Goal: Task Accomplishment & Management: Complete application form

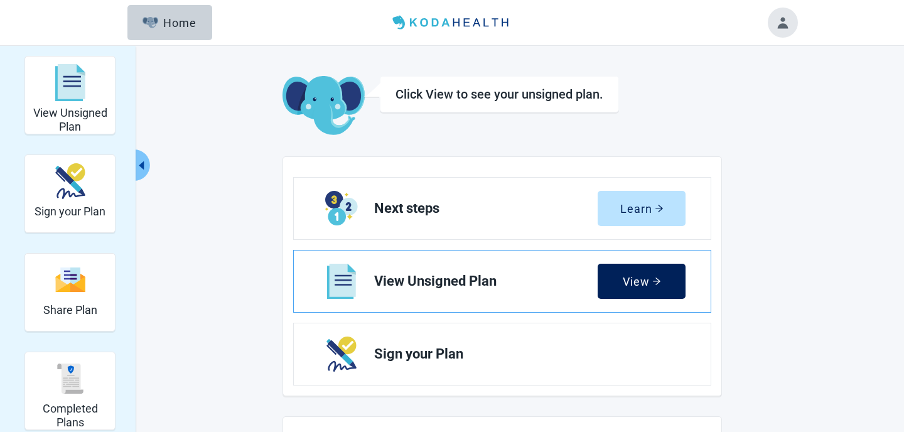
click at [662, 296] on button "View" at bounding box center [641, 281] width 88 height 35
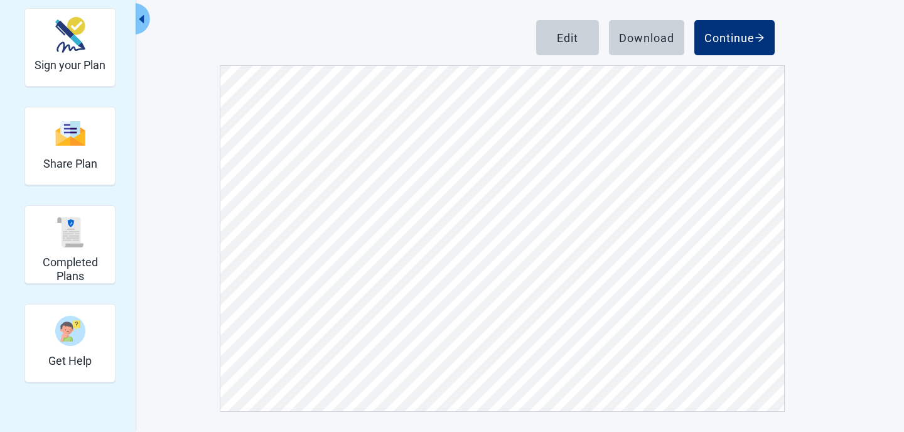
scroll to position [2558, 0]
click at [568, 41] on div "Edit" at bounding box center [567, 37] width 21 height 13
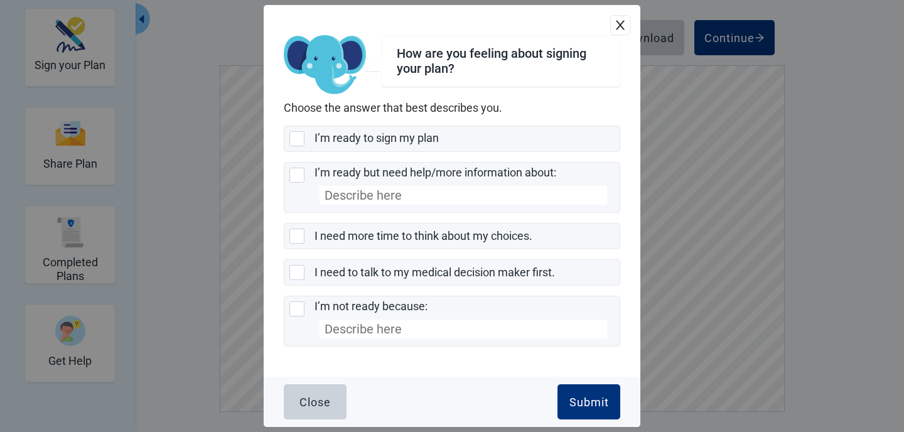
click at [620, 26] on icon "close" at bounding box center [620, 25] width 13 height 13
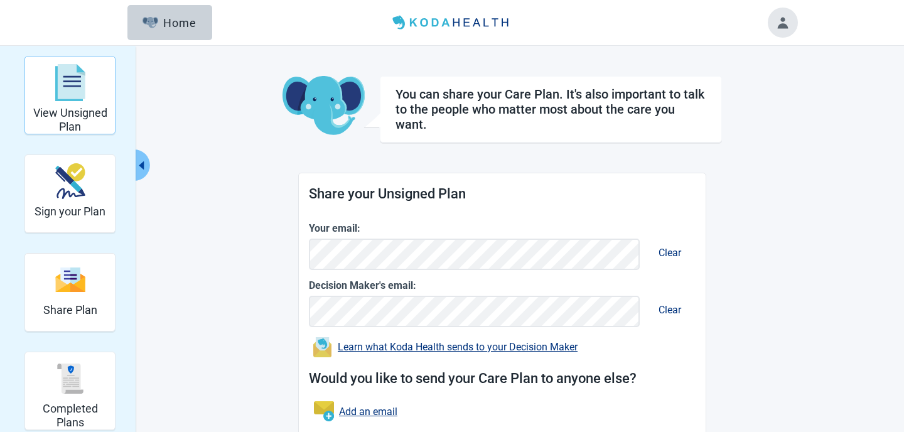
click at [61, 92] on img "View Unsigned Plan" at bounding box center [70, 83] width 30 height 38
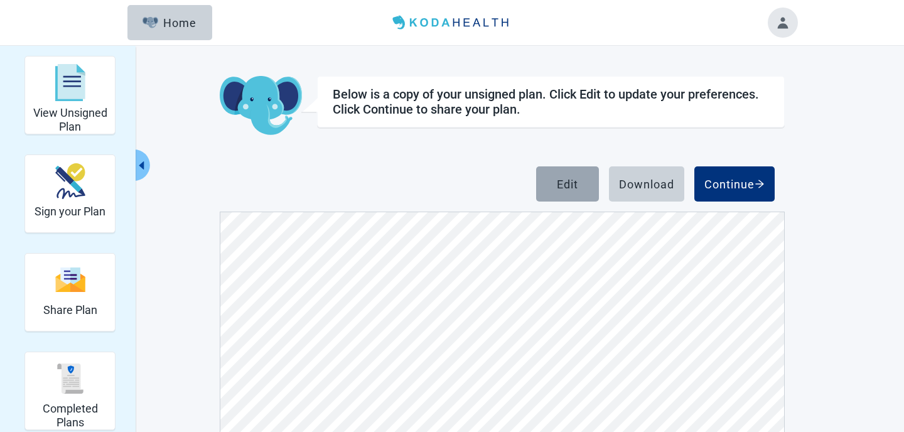
click at [567, 193] on button "Edit" at bounding box center [567, 183] width 63 height 35
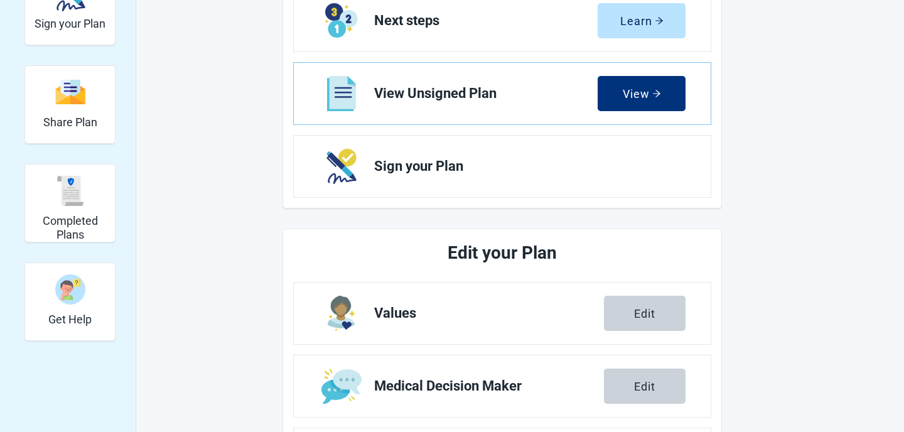
scroll to position [188, 0]
click at [629, 92] on div "View" at bounding box center [641, 93] width 38 height 13
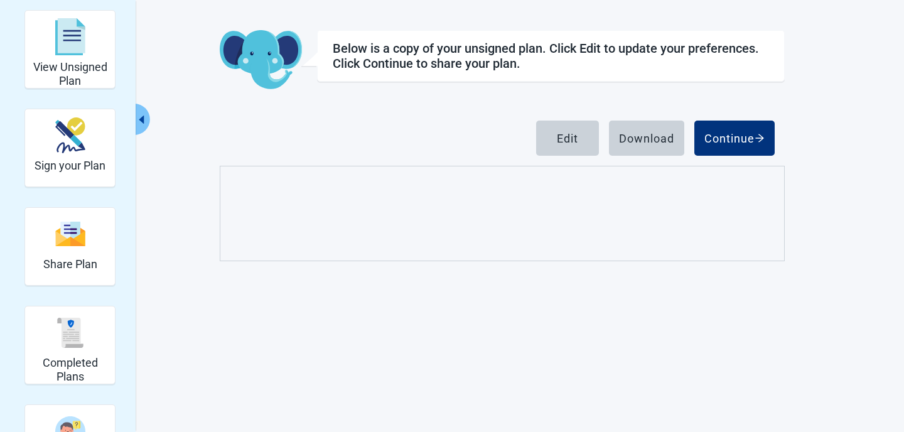
scroll to position [46, 0]
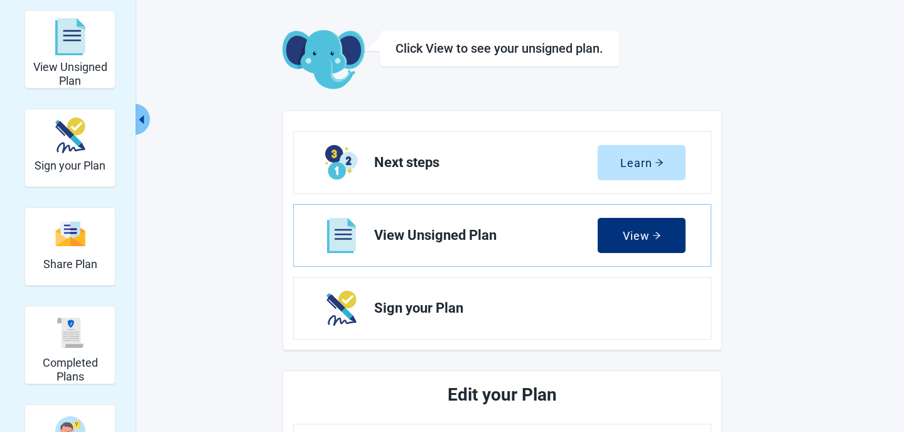
scroll to position [188, 0]
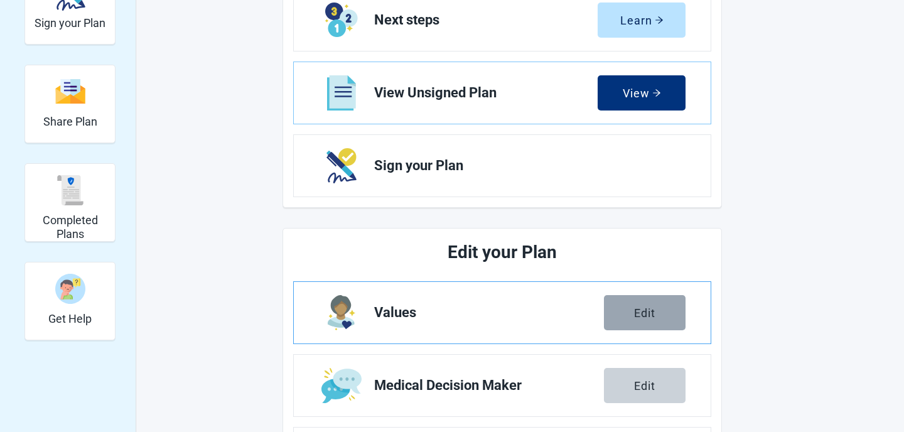
click at [638, 304] on button "Edit" at bounding box center [645, 312] width 82 height 35
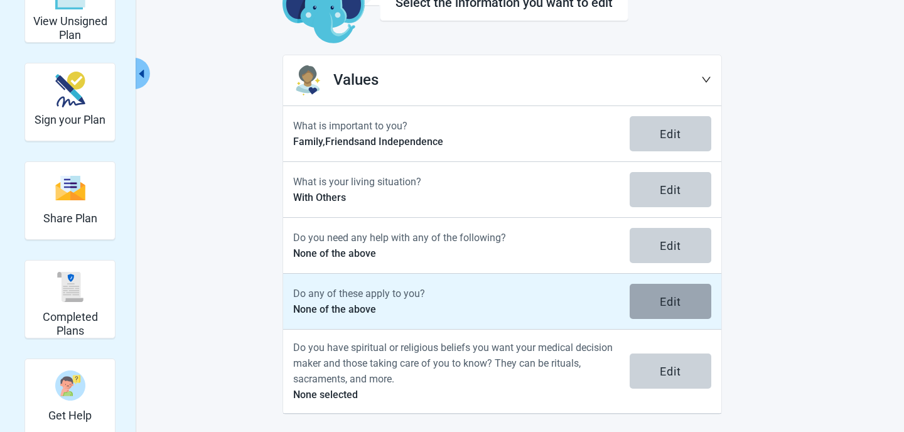
scroll to position [94, 0]
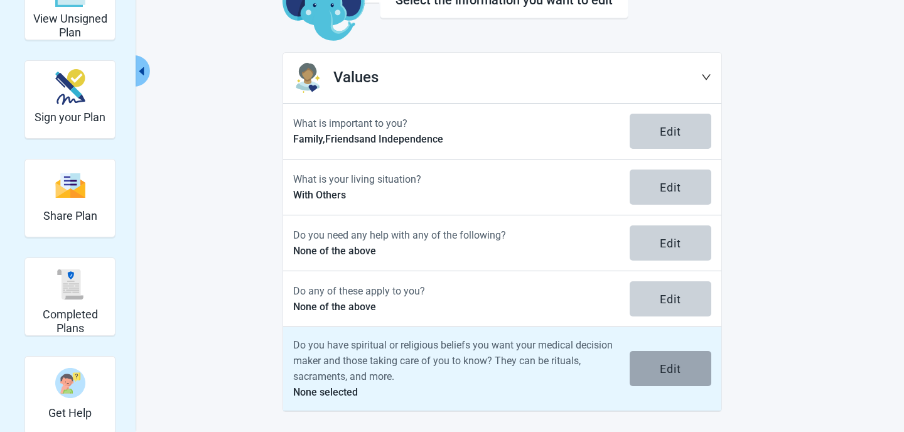
click at [676, 360] on button "Edit" at bounding box center [670, 368] width 82 height 35
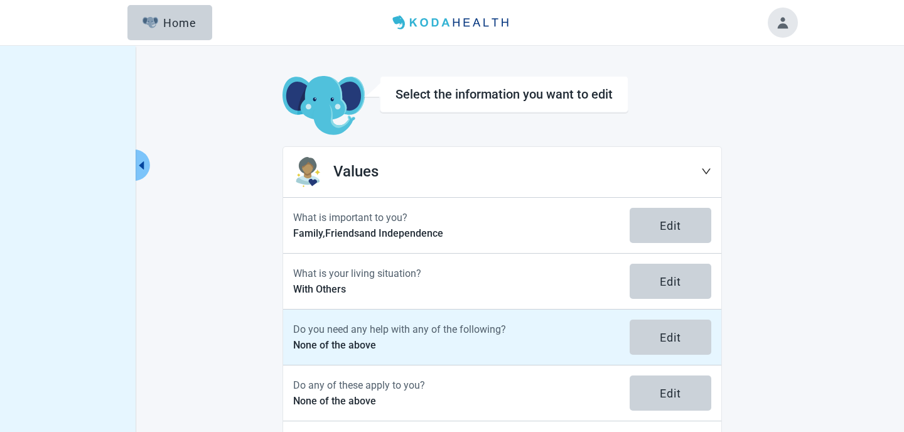
scroll to position [94, 0]
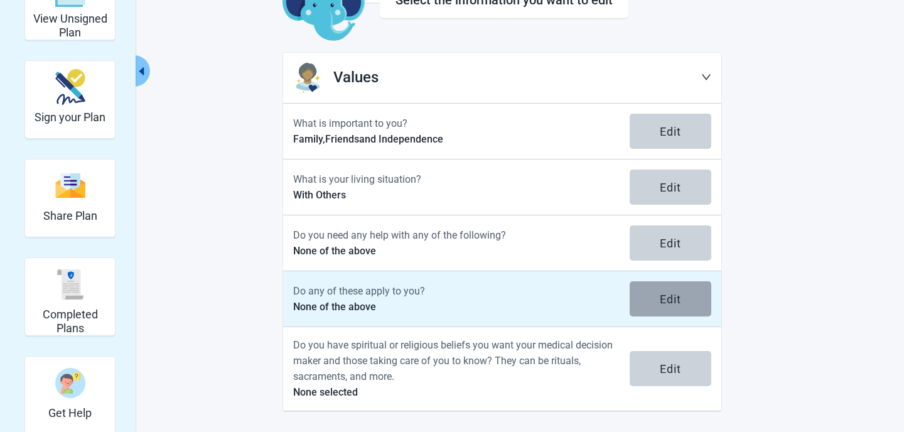
click at [685, 293] on button "Edit" at bounding box center [670, 298] width 82 height 35
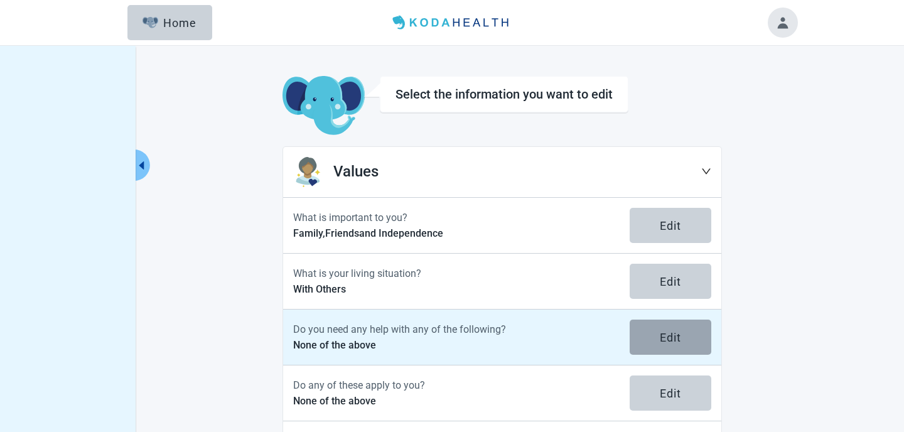
scroll to position [94, 0]
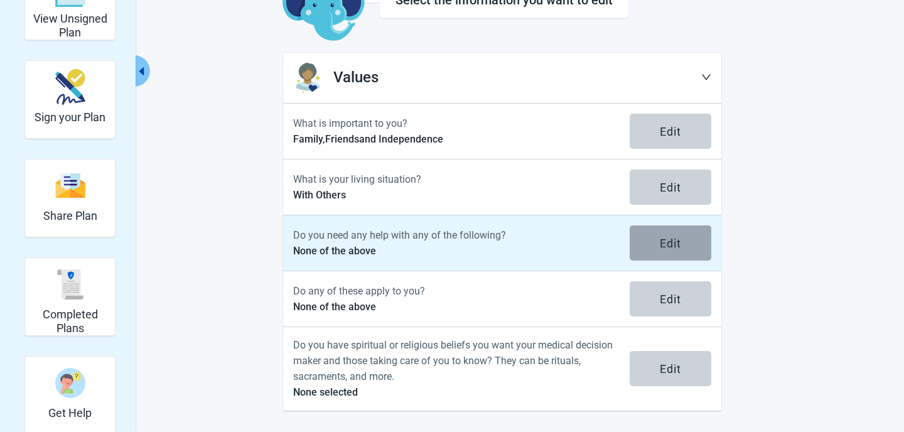
click at [686, 233] on button "Edit" at bounding box center [670, 242] width 82 height 35
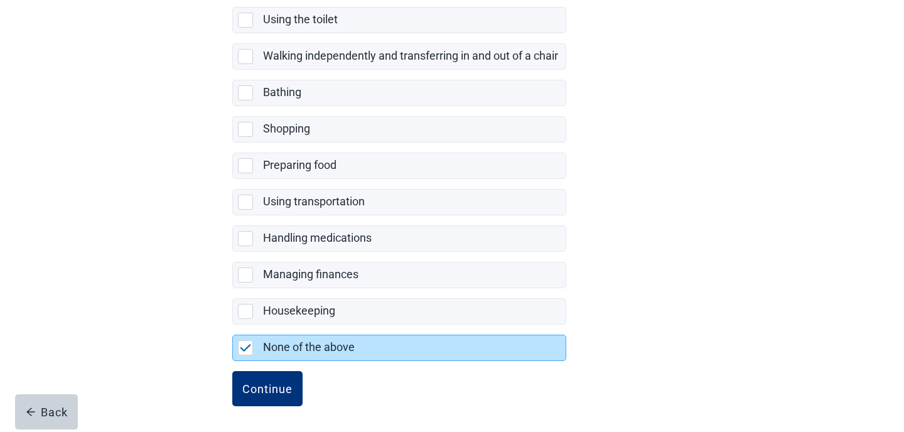
scroll to position [259, 0]
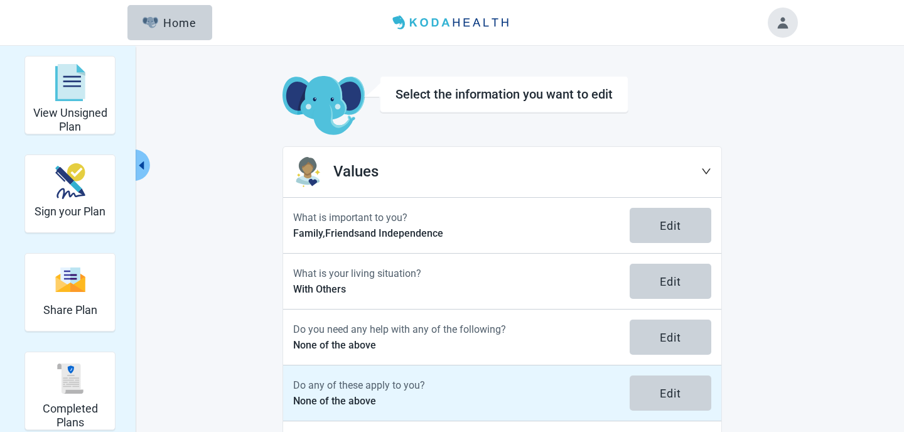
scroll to position [94, 0]
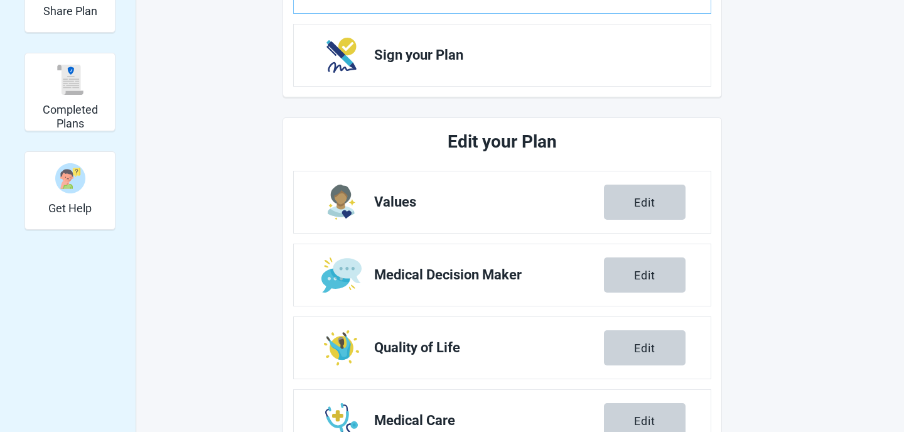
scroll to position [338, 0]
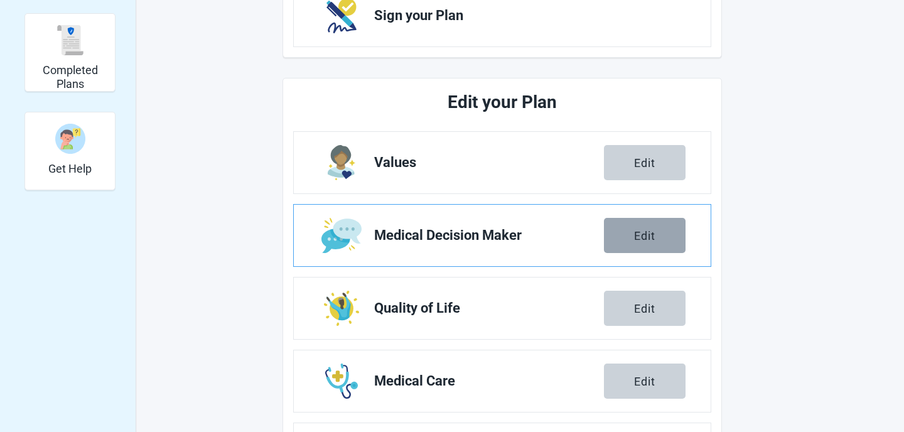
click at [658, 238] on button "Edit" at bounding box center [645, 235] width 82 height 35
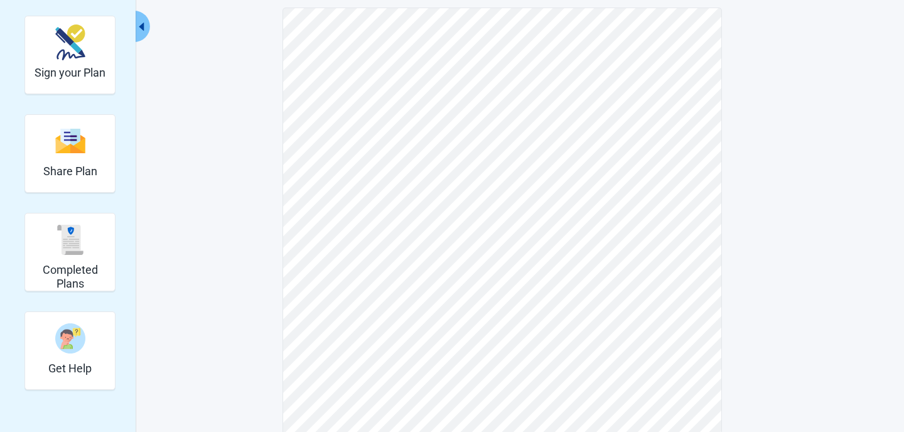
scroll to position [138, 0]
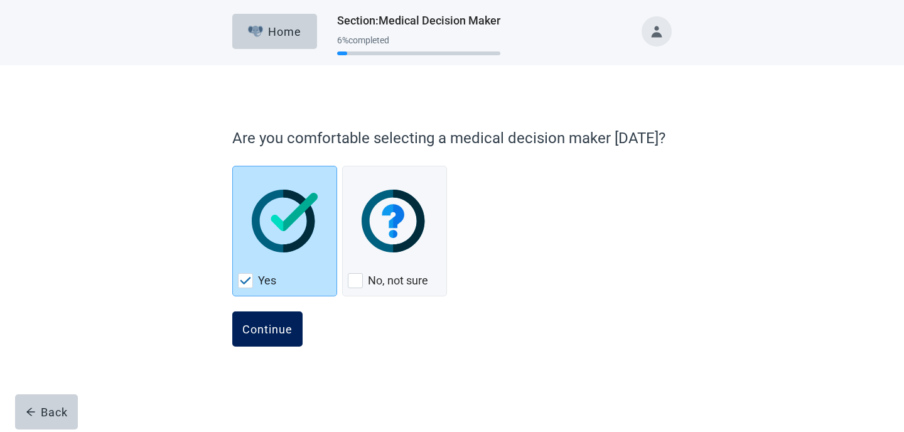
click at [249, 329] on div "Continue" at bounding box center [267, 329] width 50 height 13
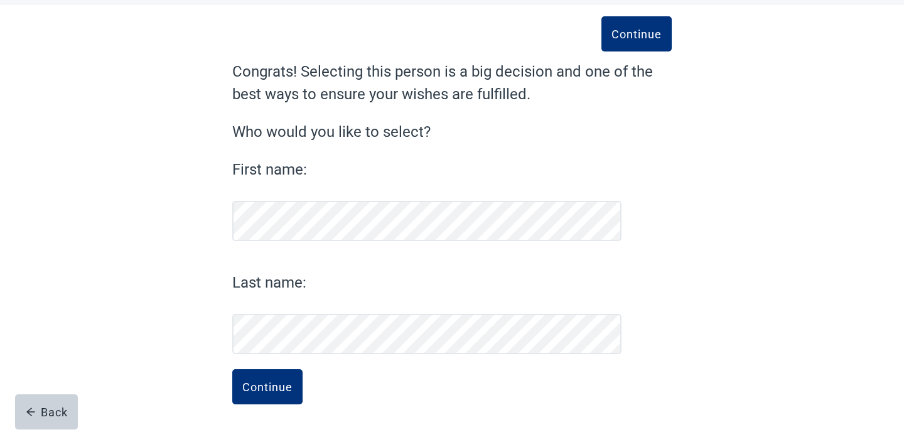
scroll to position [60, 0]
click at [251, 386] on div "Continue" at bounding box center [267, 386] width 50 height 13
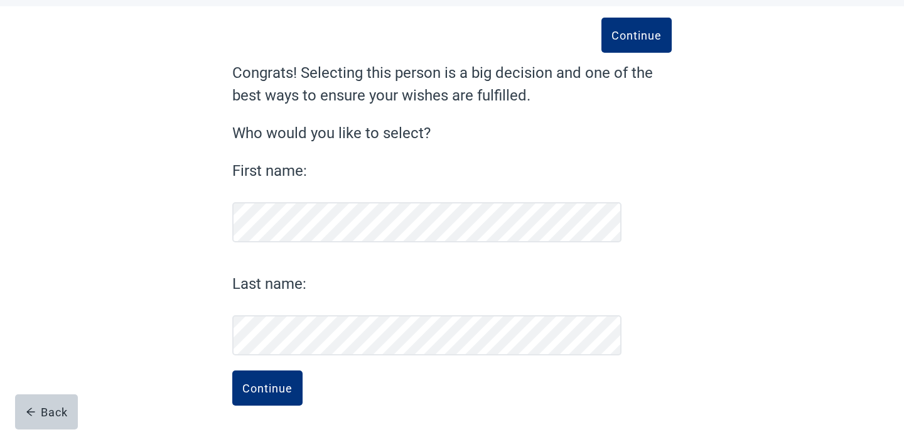
scroll to position [60, 0]
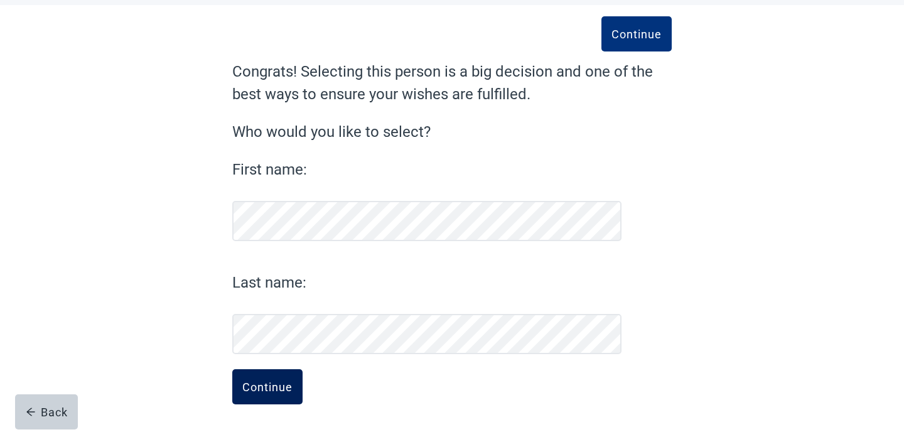
click at [276, 396] on button "Continue" at bounding box center [267, 386] width 70 height 35
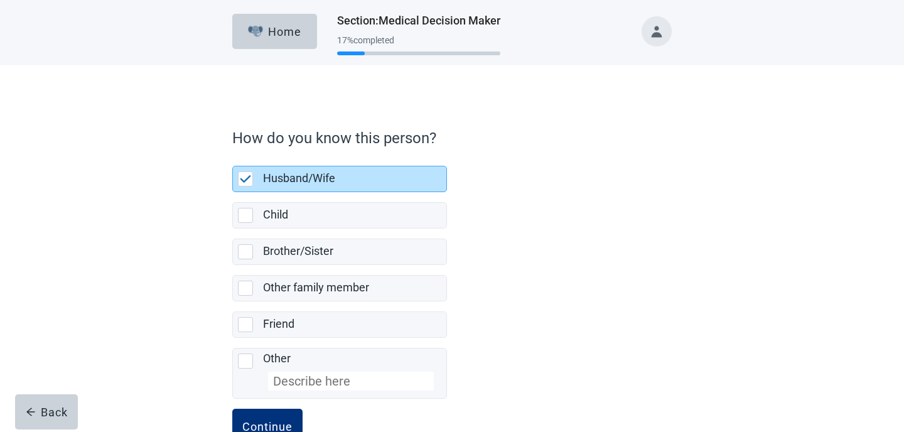
scroll to position [40, 0]
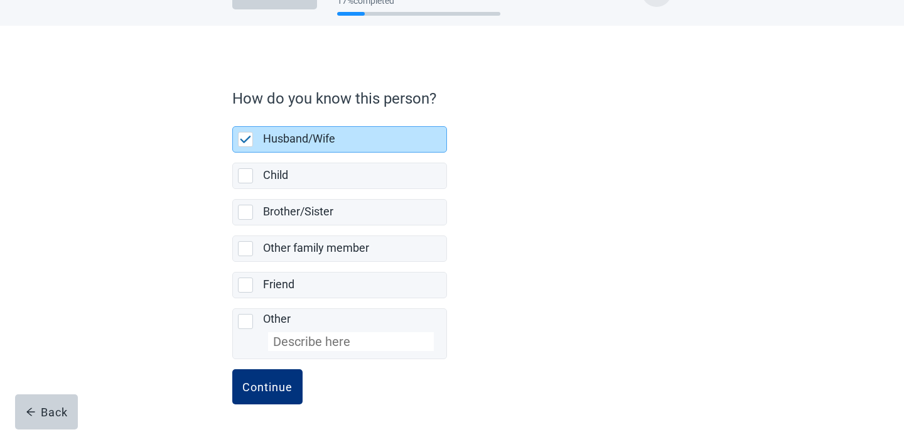
click at [276, 396] on button "Continue" at bounding box center [267, 386] width 70 height 35
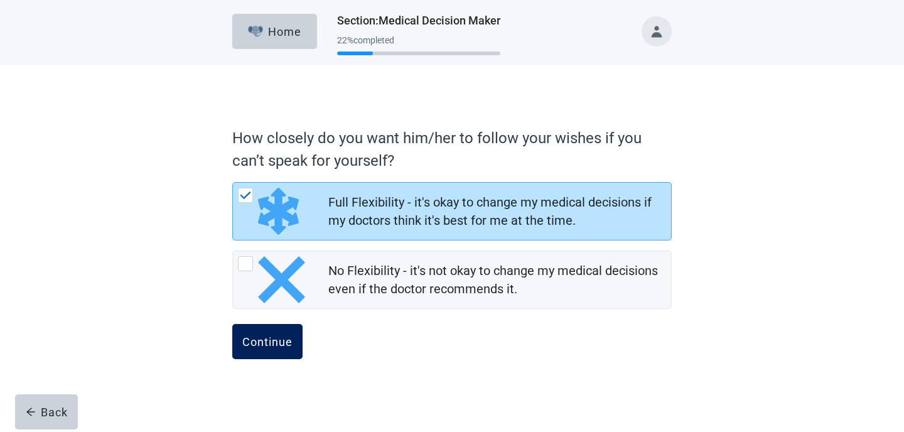
click at [272, 339] on div "Continue" at bounding box center [267, 341] width 50 height 13
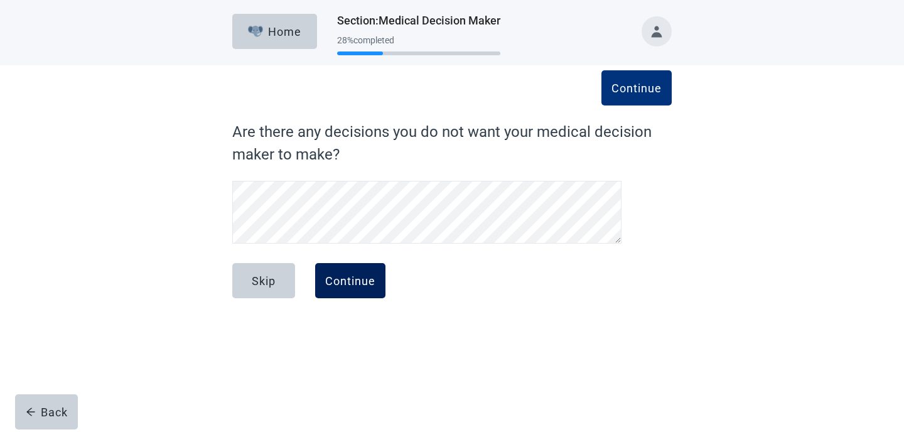
click at [363, 277] on div "Continue" at bounding box center [350, 280] width 50 height 13
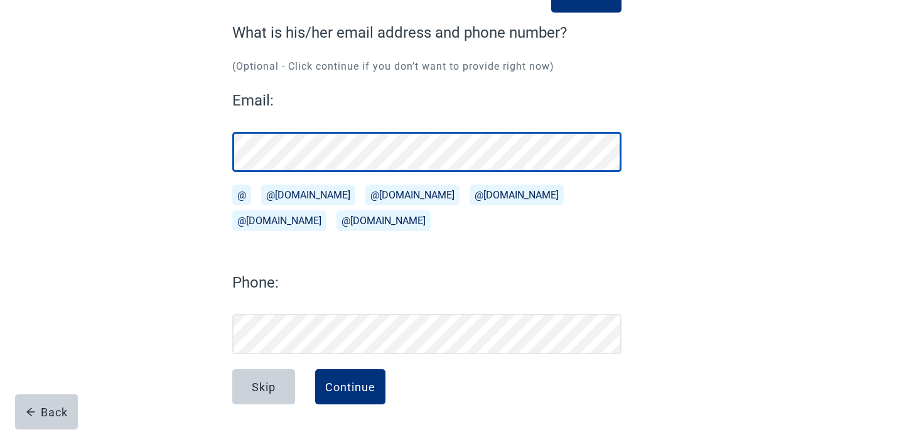
scroll to position [99, 0]
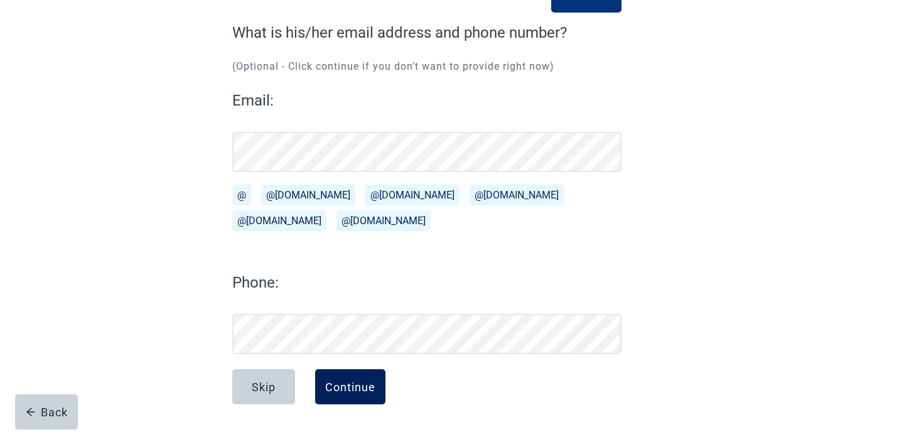
click at [371, 380] on div "Continue" at bounding box center [350, 386] width 50 height 13
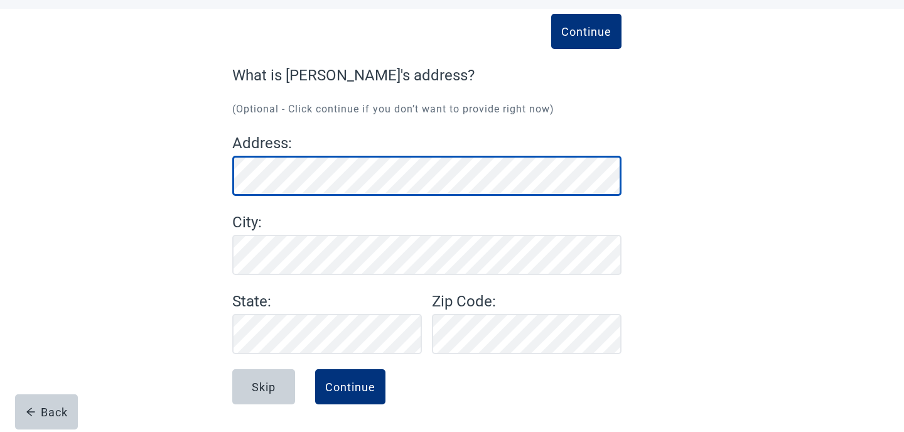
scroll to position [56, 0]
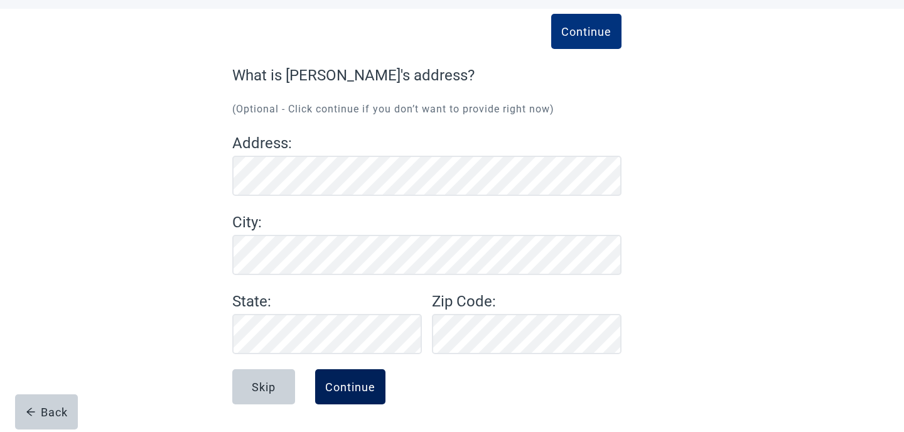
click at [360, 385] on div "Continue" at bounding box center [350, 386] width 50 height 13
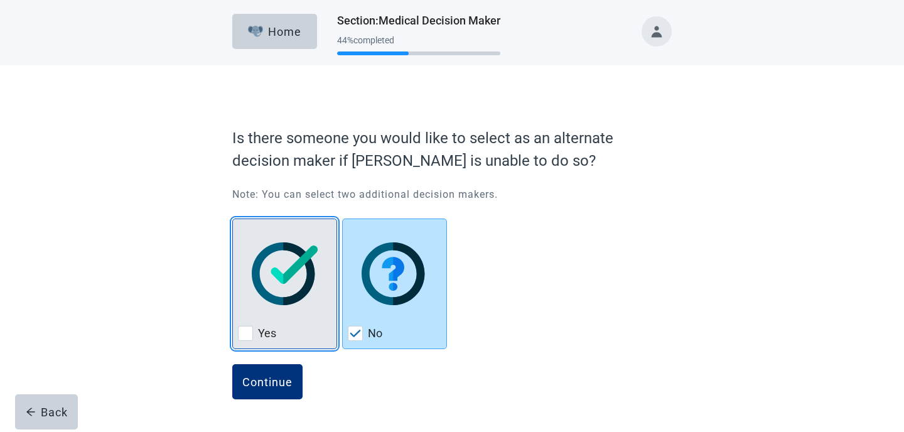
click at [299, 291] on img "Yes, checkbox, not checked" at bounding box center [285, 273] width 66 height 63
click at [233, 219] on input "Yes" at bounding box center [232, 218] width 1 height 1
checkbox input "true"
checkbox input "false"
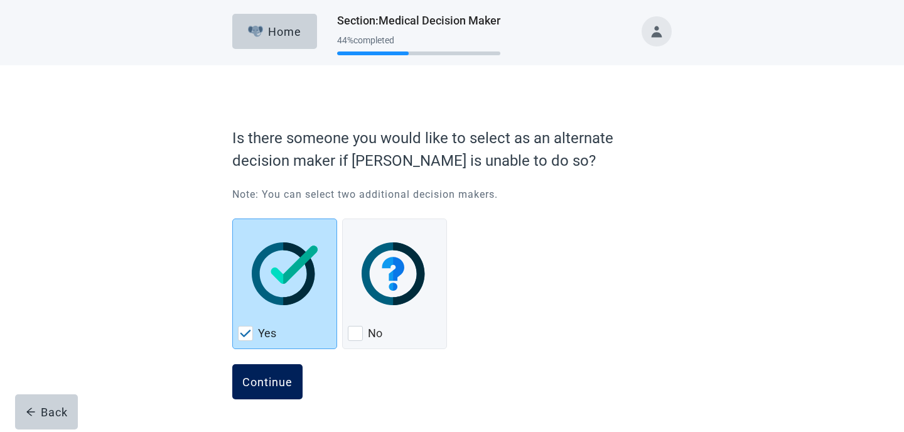
click at [274, 371] on button "Continue" at bounding box center [267, 381] width 70 height 35
click at [274, 386] on div "Continue" at bounding box center [267, 381] width 50 height 13
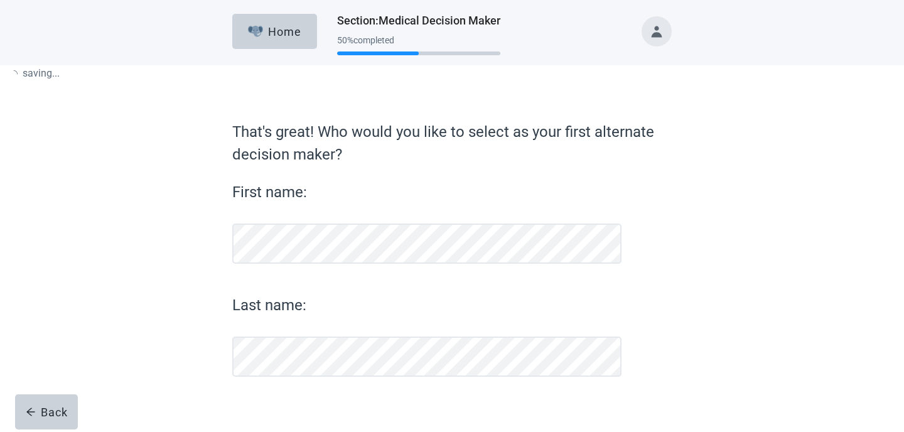
scroll to position [23, 0]
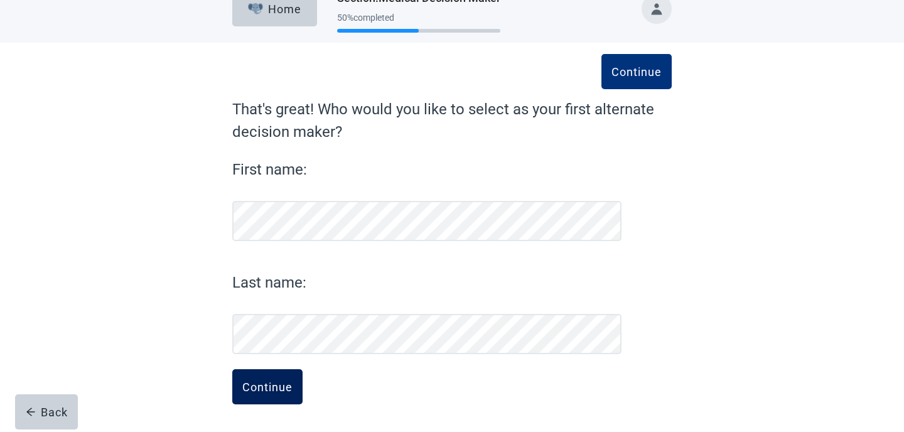
click at [277, 389] on div "Continue" at bounding box center [267, 386] width 50 height 13
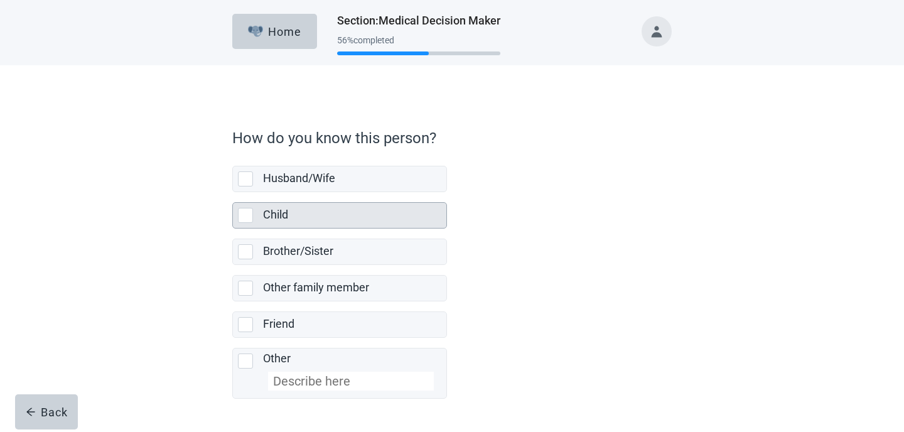
click at [245, 218] on div "Child, checkbox, not selected" at bounding box center [245, 215] width 15 height 15
click at [233, 193] on input "Child" at bounding box center [232, 192] width 1 height 1
checkbox input "true"
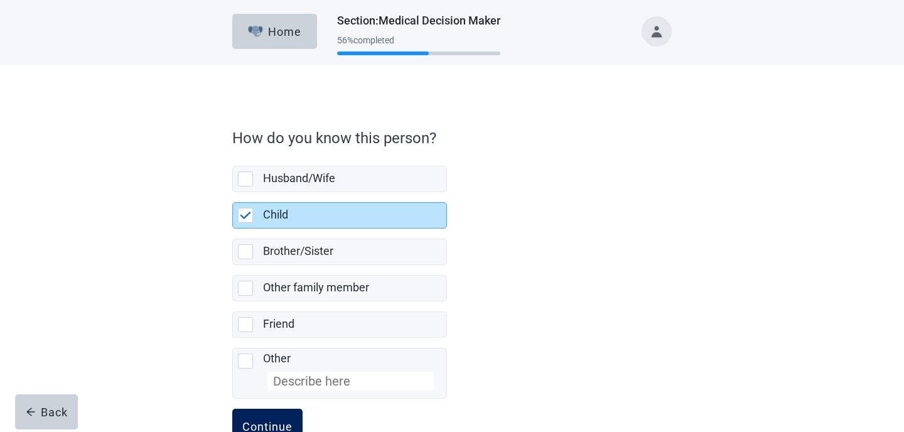
click at [276, 411] on button "Continue" at bounding box center [267, 425] width 70 height 35
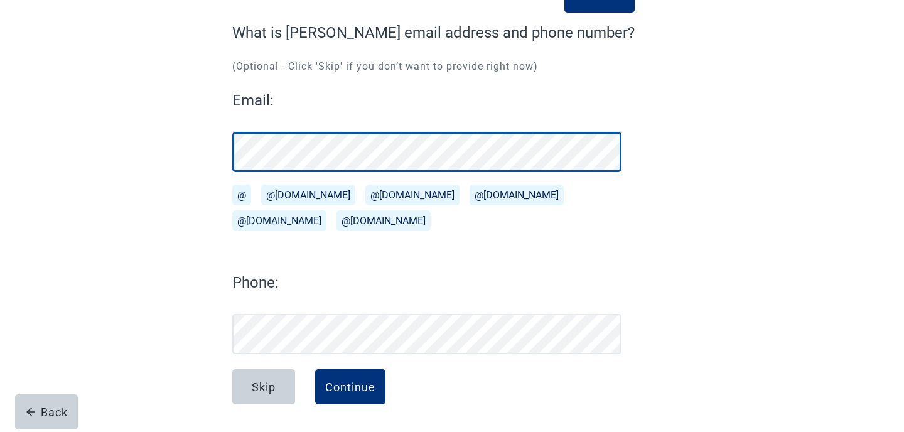
scroll to position [99, 0]
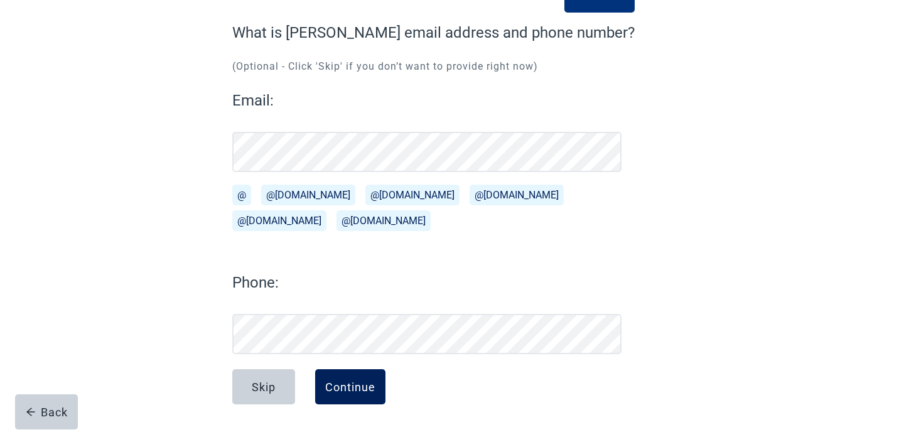
click at [344, 382] on div "Continue" at bounding box center [350, 386] width 50 height 13
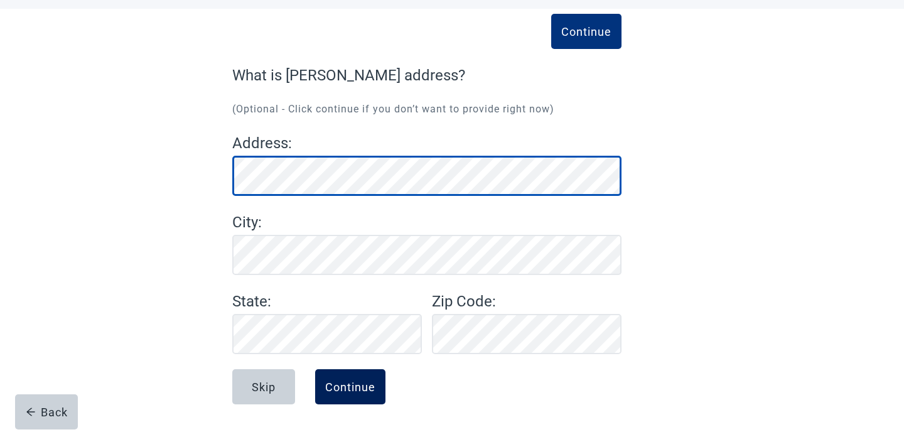
scroll to position [56, 0]
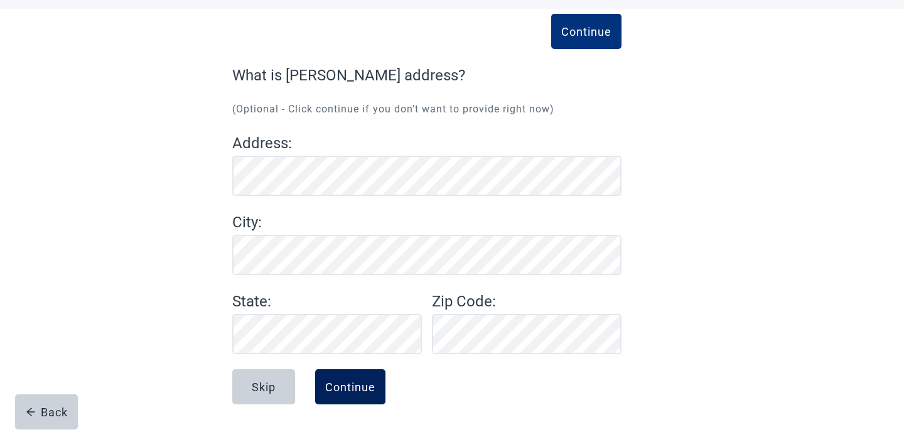
click at [362, 378] on button "Continue" at bounding box center [350, 386] width 70 height 35
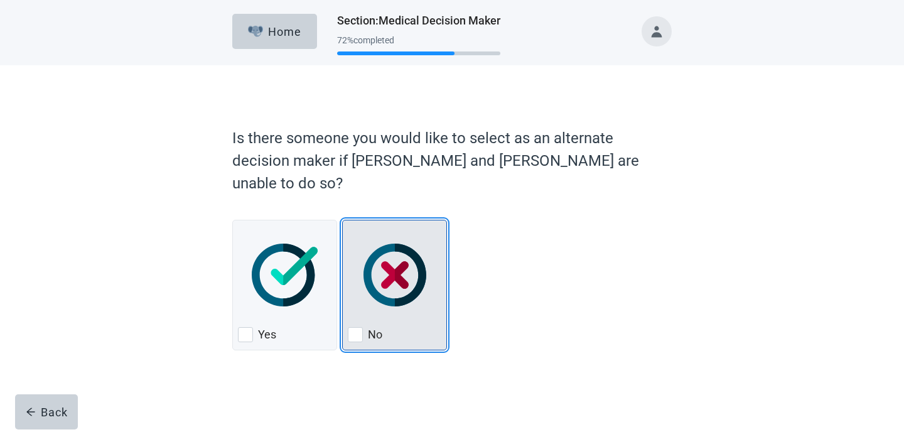
click at [432, 256] on div "No, checkbox, not checked" at bounding box center [394, 274] width 93 height 99
click at [343, 220] on input "No" at bounding box center [342, 220] width 1 height 1
checkbox input "true"
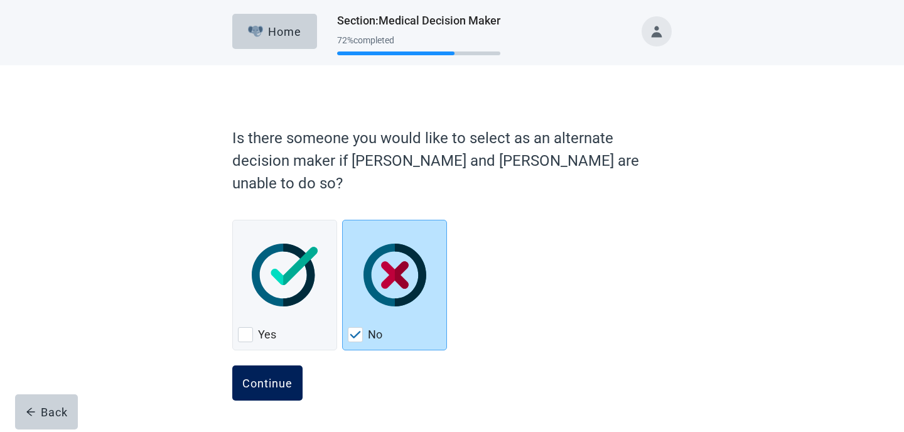
click at [278, 376] on div "Continue" at bounding box center [267, 382] width 50 height 13
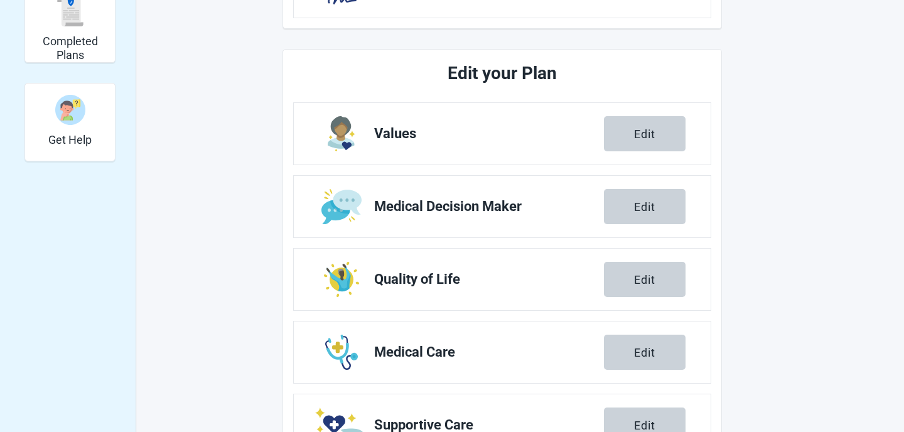
scroll to position [375, 0]
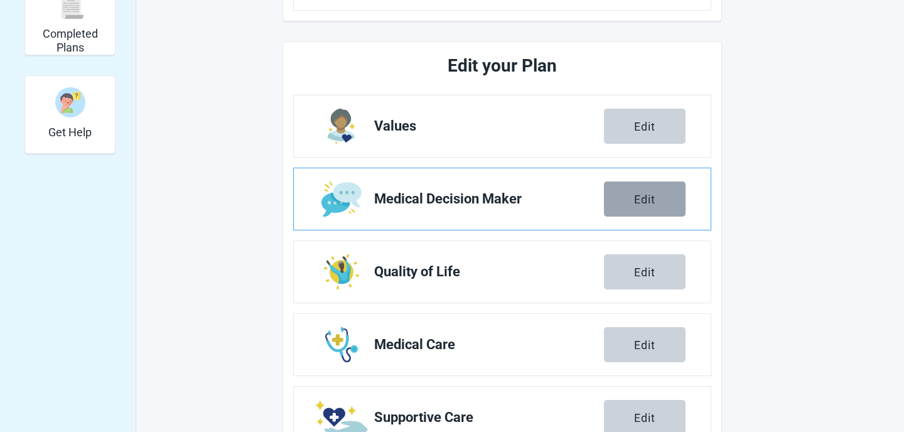
click at [638, 203] on div "Edit" at bounding box center [644, 199] width 21 height 13
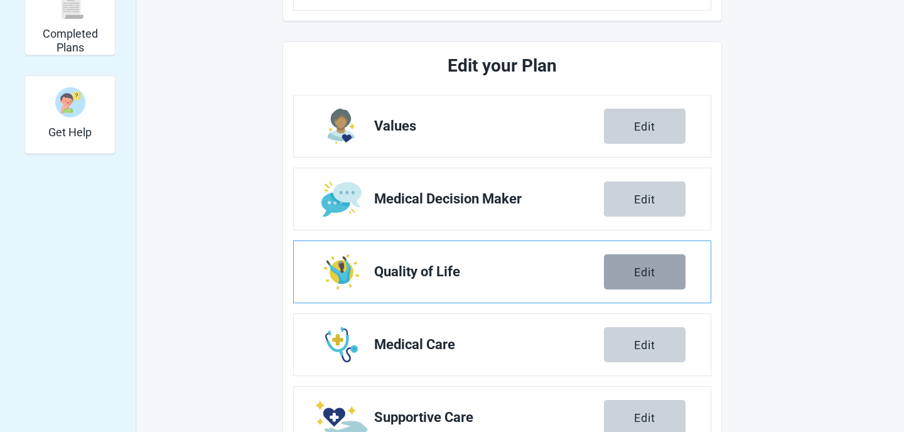
click at [619, 272] on button "Edit" at bounding box center [645, 271] width 82 height 35
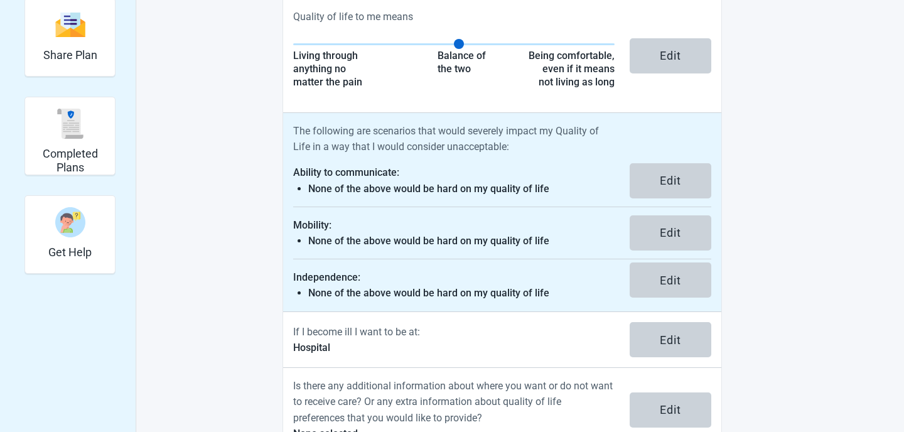
scroll to position [242, 0]
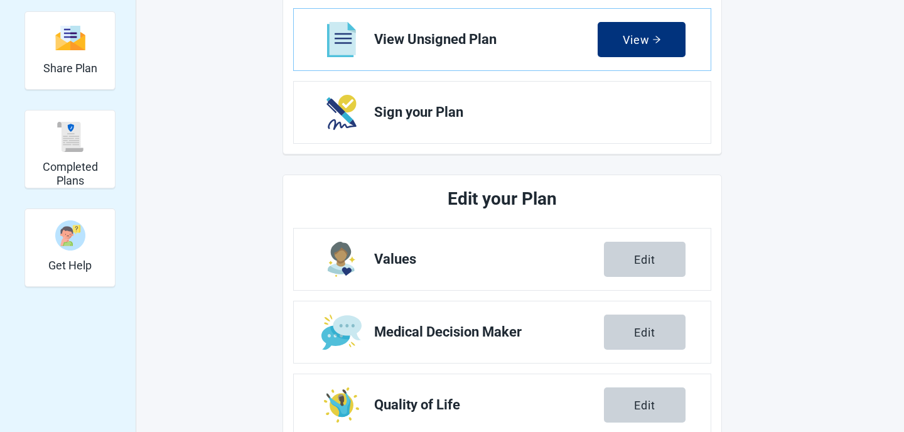
scroll to position [375, 0]
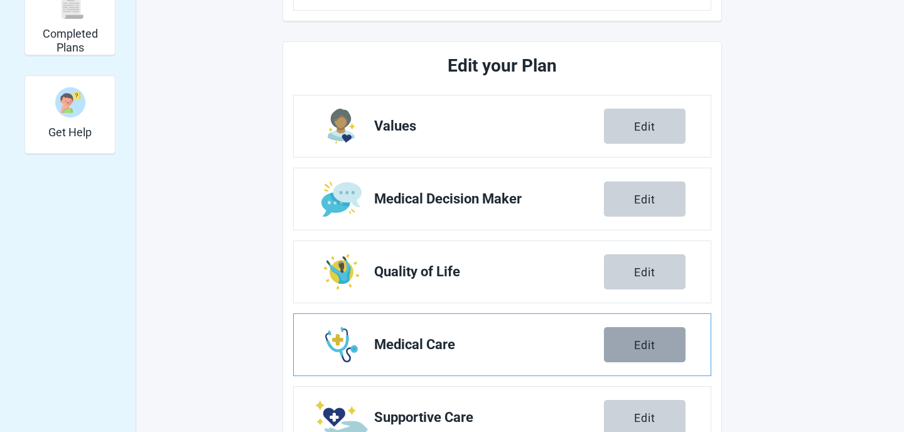
click at [653, 341] on div "Edit" at bounding box center [644, 344] width 21 height 13
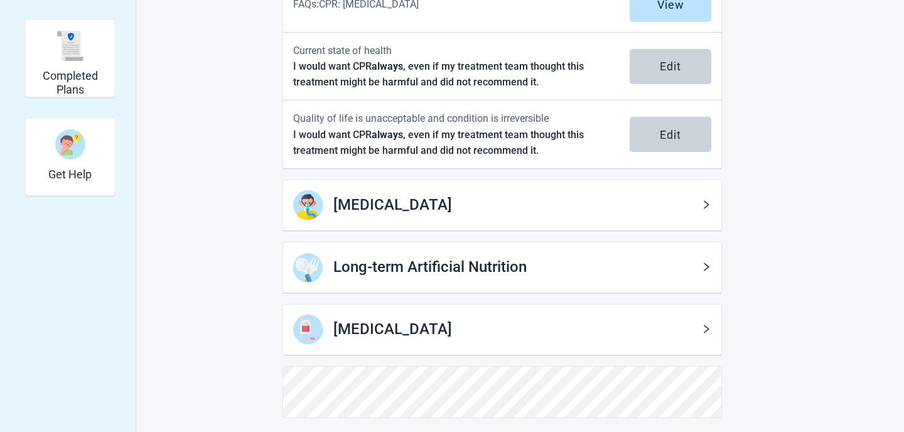
scroll to position [339, 0]
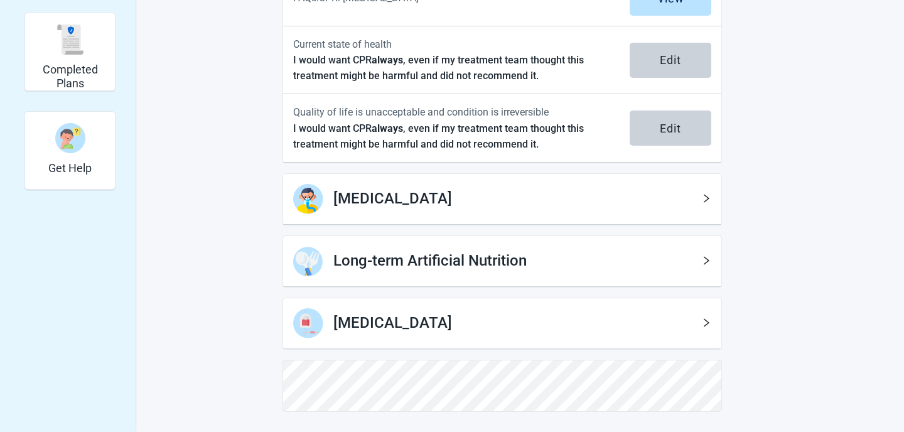
click at [705, 205] on div "Main content" at bounding box center [706, 199] width 10 height 16
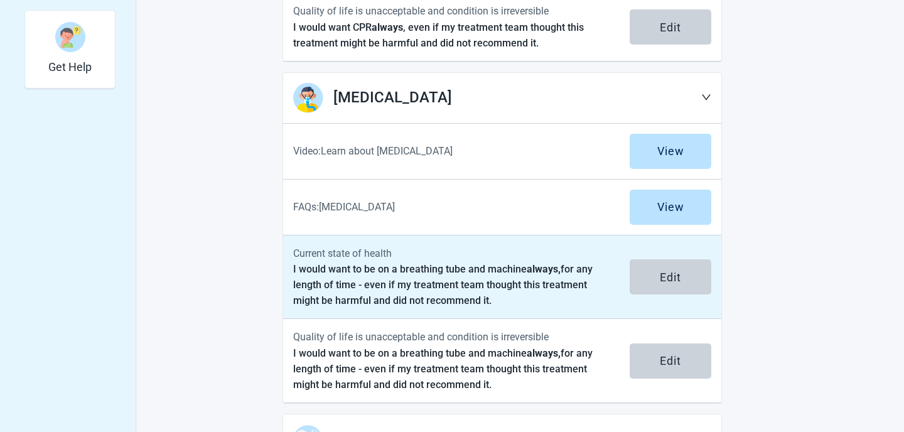
scroll to position [457, 0]
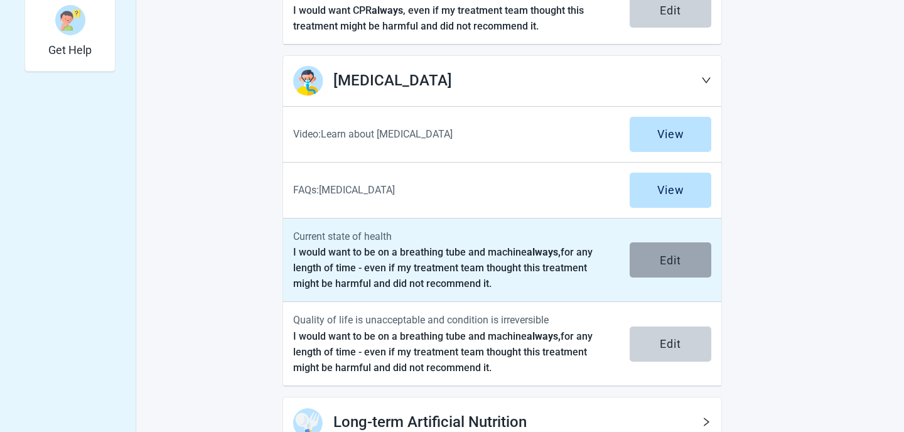
click at [681, 262] on div "Edit" at bounding box center [669, 260] width 21 height 13
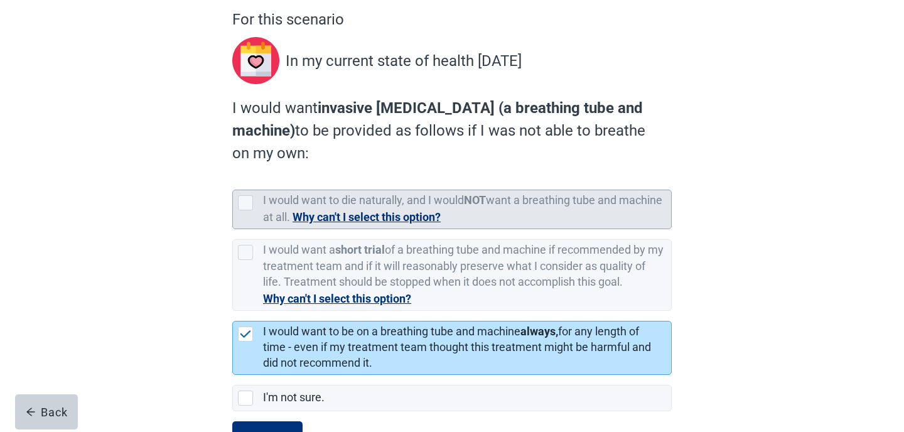
scroll to position [164, 0]
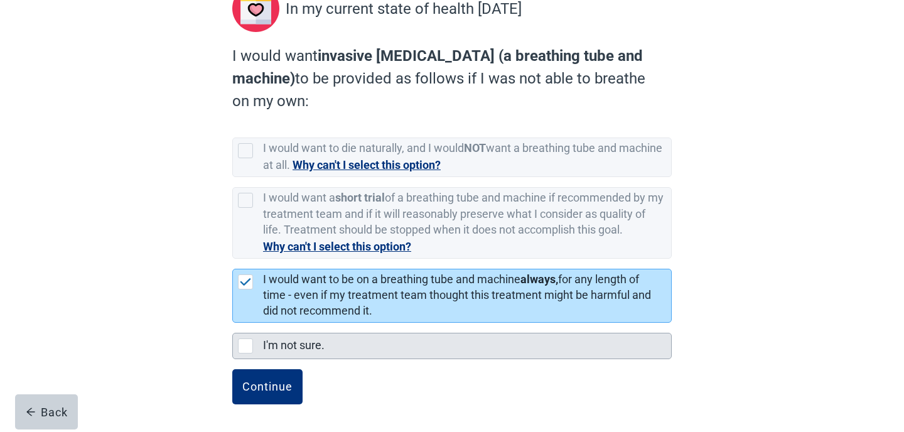
click at [245, 343] on div "I'm not sure., checkbox, not selected" at bounding box center [245, 345] width 15 height 15
click at [233, 323] on input "I'm not sure." at bounding box center [232, 323] width 1 height 1
checkbox input "true"
checkbox input "false"
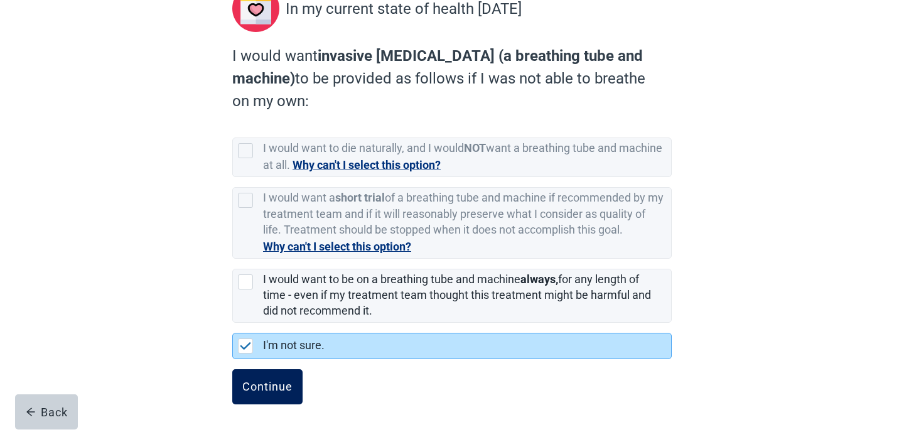
click at [273, 384] on div "Continue" at bounding box center [267, 386] width 50 height 13
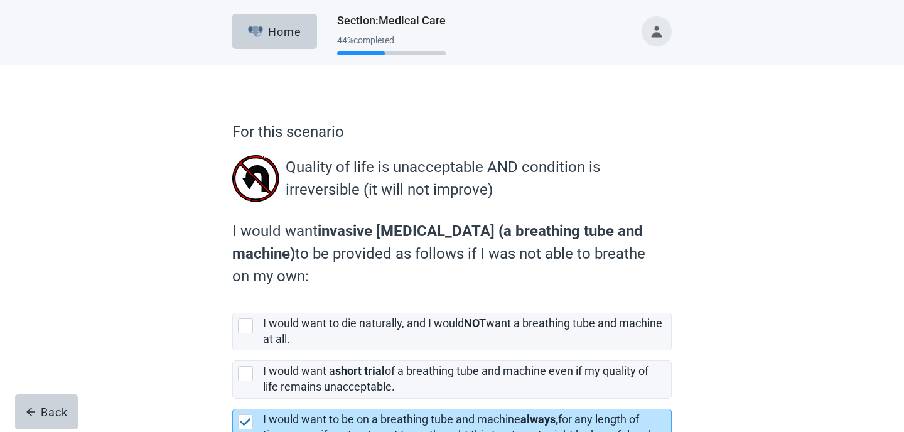
scroll to position [139, 0]
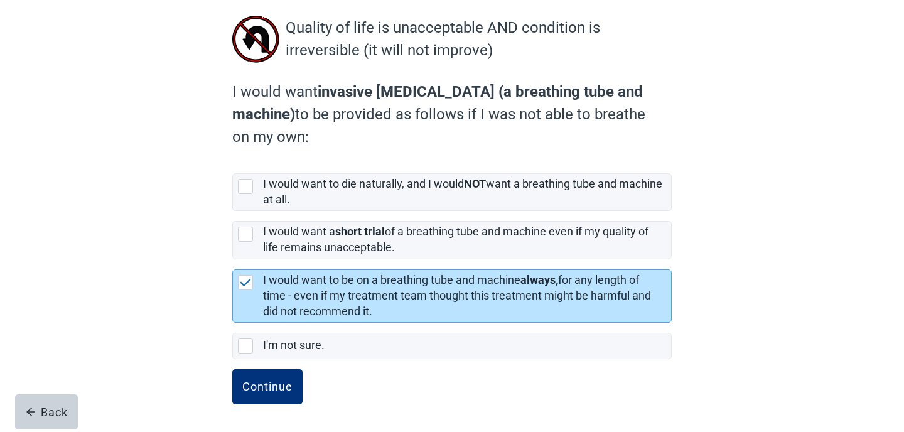
drag, startPoint x: 265, startPoint y: 380, endPoint x: 370, endPoint y: 362, distance: 106.4
click at [370, 362] on form "For this scenario Quality of life is unacceptable AND condition is irreversible…" at bounding box center [451, 206] width 439 height 451
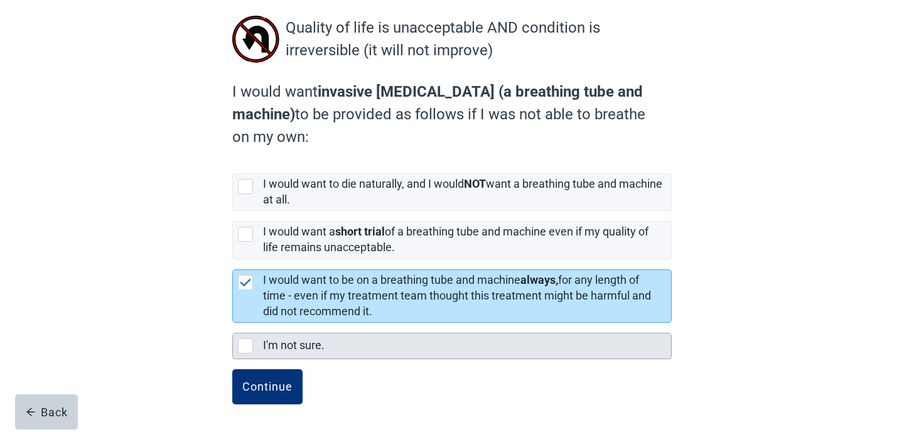
click at [243, 346] on div "I'm not sure., checkbox, not selected" at bounding box center [245, 345] width 15 height 15
click at [233, 323] on input "I'm not sure." at bounding box center [232, 323] width 1 height 1
checkbox input "true"
checkbox input "false"
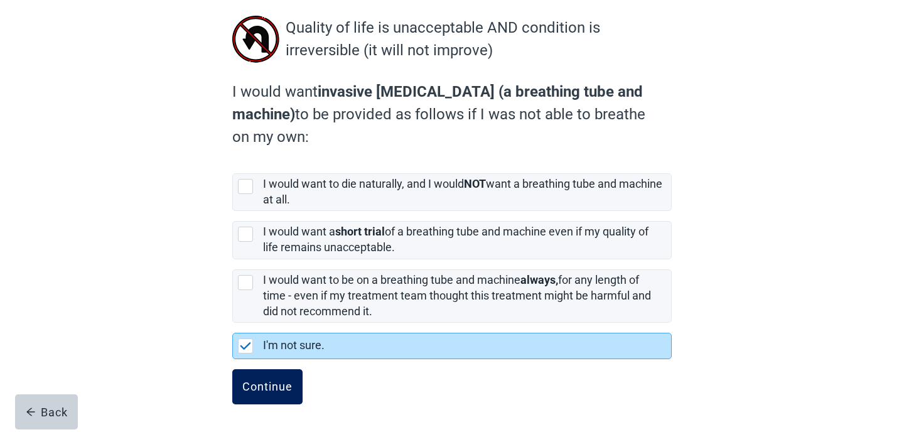
click at [258, 380] on div "Continue" at bounding box center [267, 386] width 50 height 13
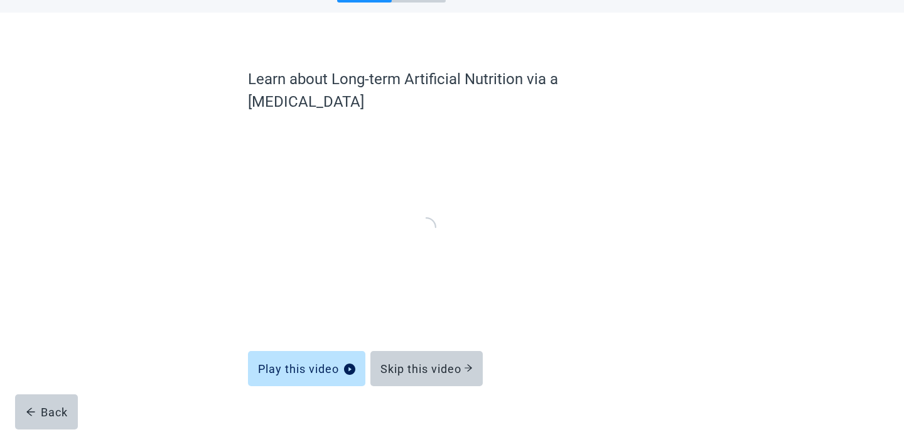
scroll to position [52, 0]
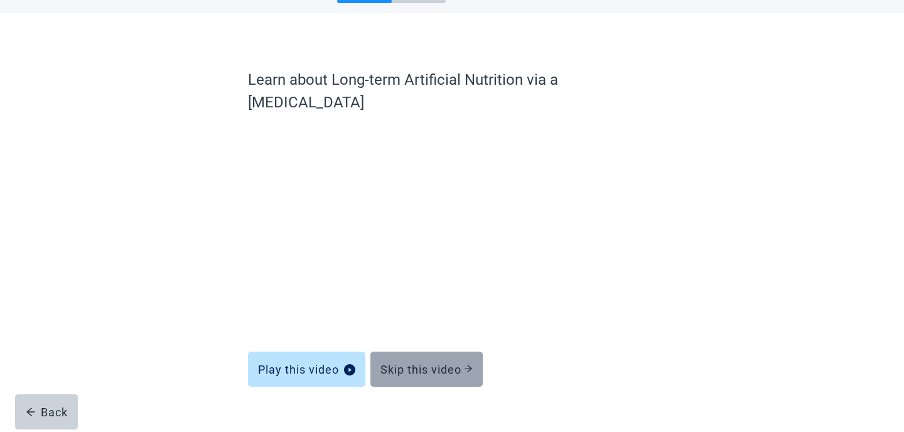
click at [412, 363] on div "Skip this video" at bounding box center [426, 369] width 92 height 13
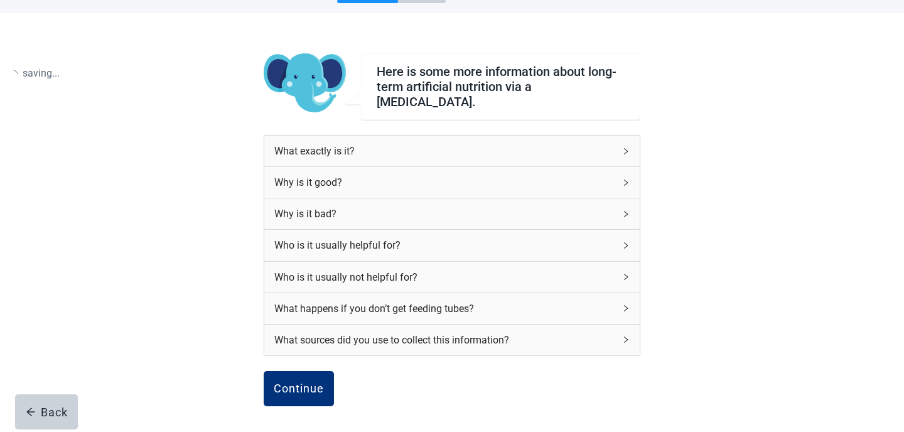
click at [472, 343] on div "What sources did you use to collect this information?" at bounding box center [451, 339] width 375 height 31
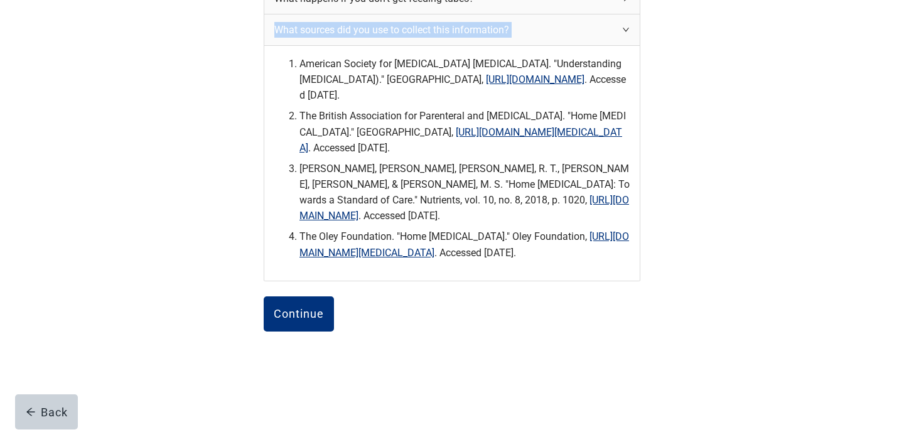
scroll to position [387, 0]
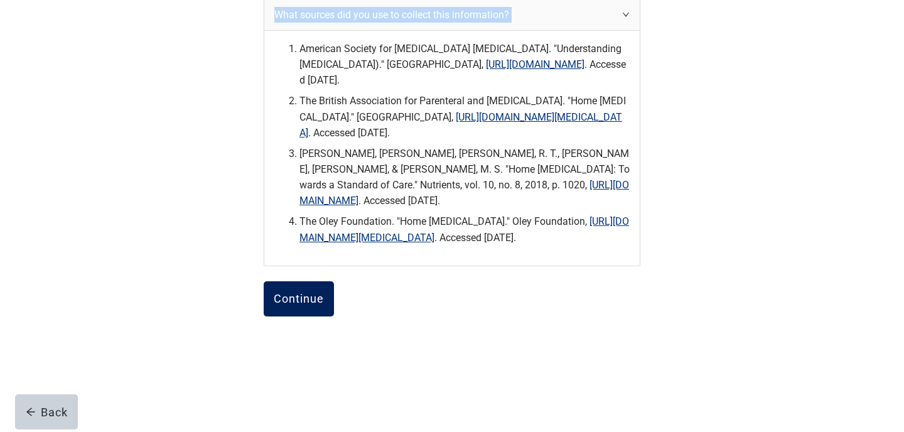
click at [319, 303] on div "Continue" at bounding box center [299, 298] width 50 height 13
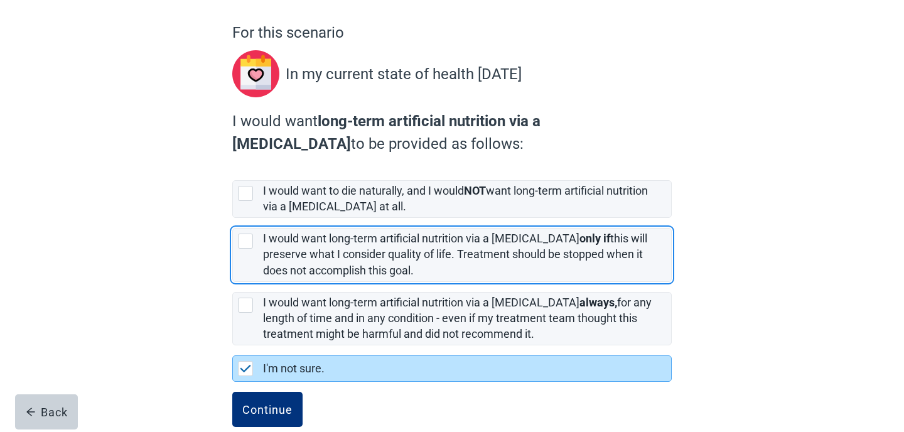
scroll to position [122, 0]
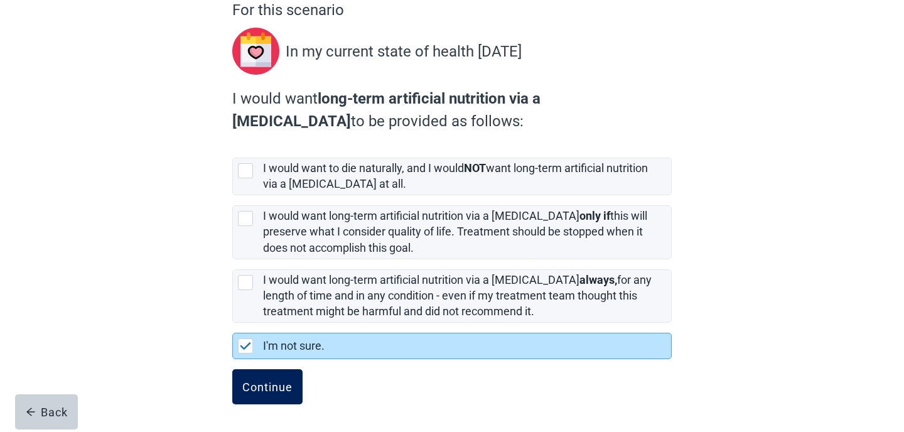
click at [271, 395] on button "Continue" at bounding box center [267, 386] width 70 height 35
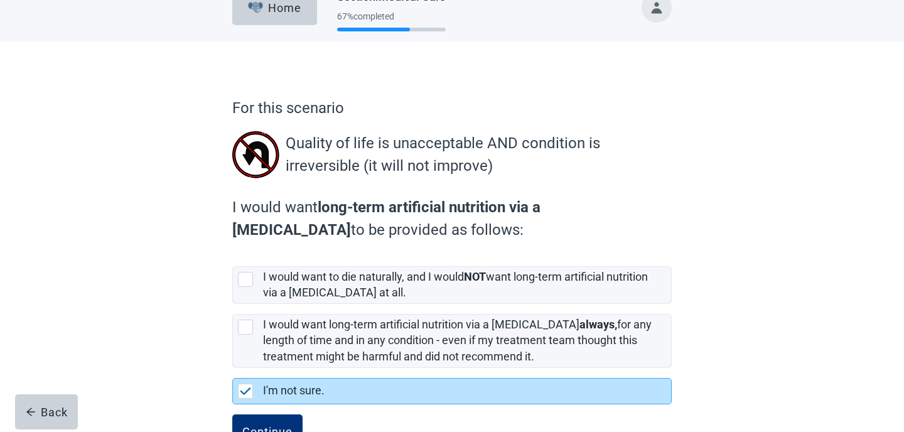
scroll to position [69, 0]
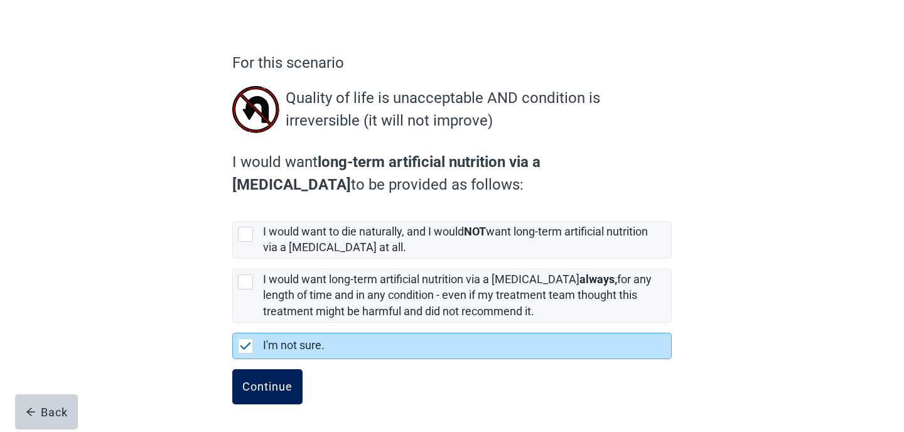
click at [267, 392] on div "Continue" at bounding box center [267, 386] width 50 height 13
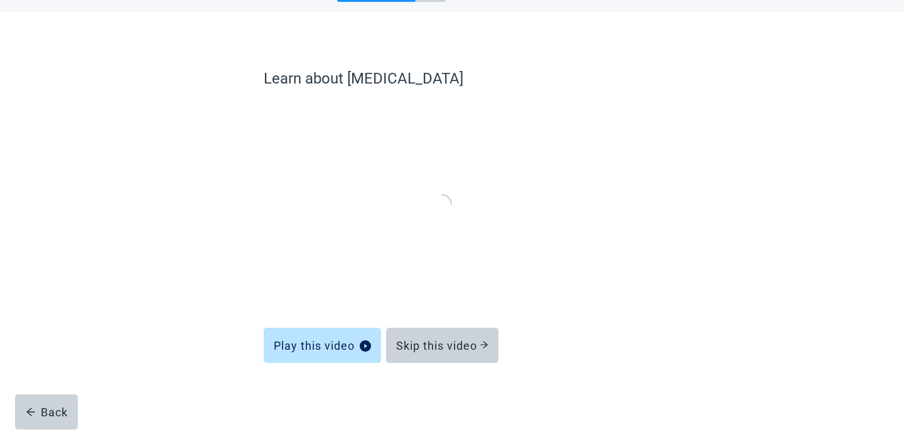
scroll to position [52, 0]
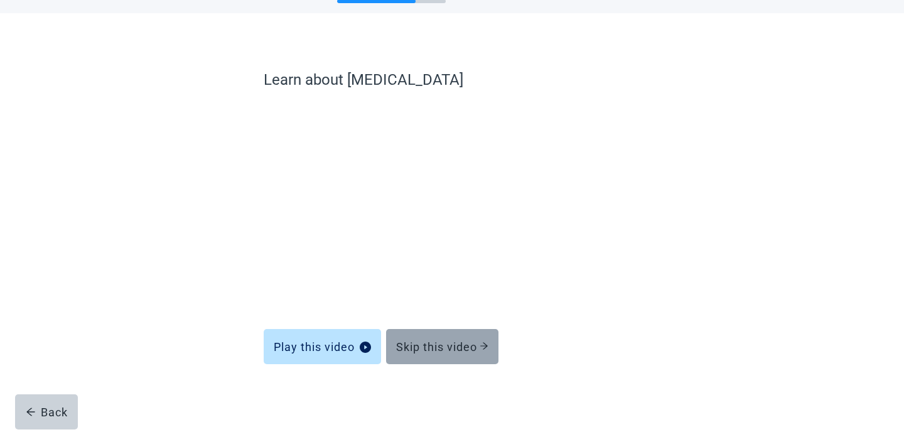
click at [430, 336] on button "Skip this video" at bounding box center [442, 346] width 112 height 35
click at [478, 346] on div "Skip this video" at bounding box center [442, 346] width 92 height 13
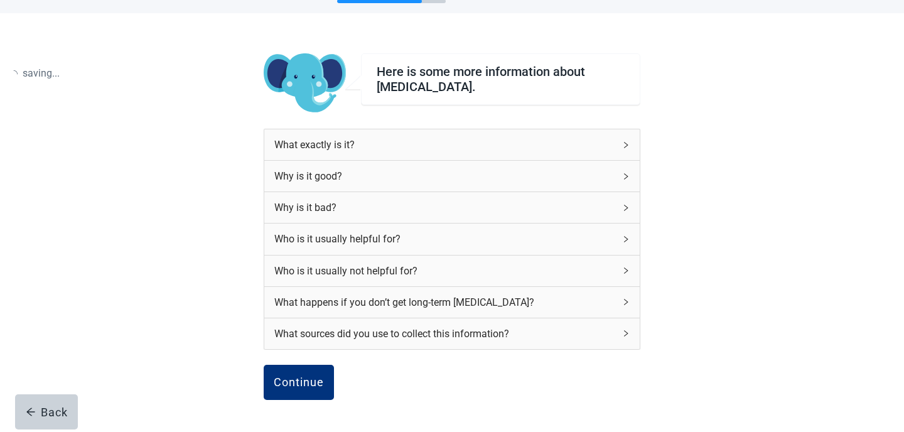
click at [430, 353] on div "What exactly is it? Why is it good? Why is it bad? Who is it usually helpful fo…" at bounding box center [452, 247] width 376 height 236
click at [316, 380] on div "Continue" at bounding box center [299, 382] width 50 height 13
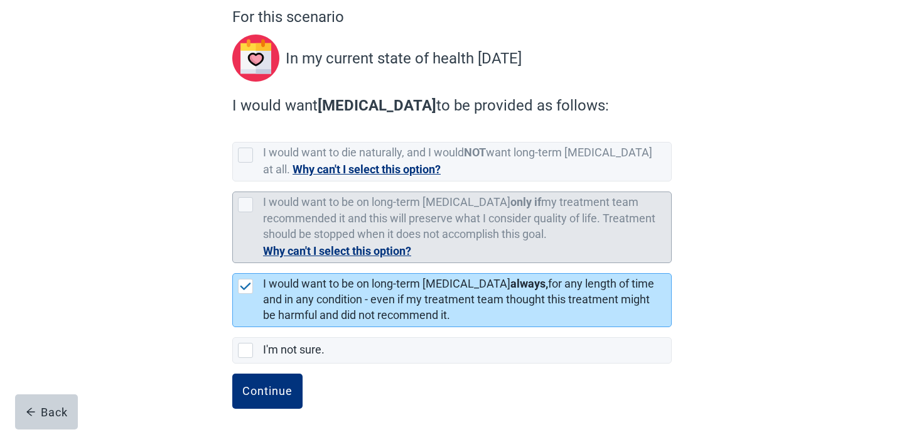
scroll to position [115, 0]
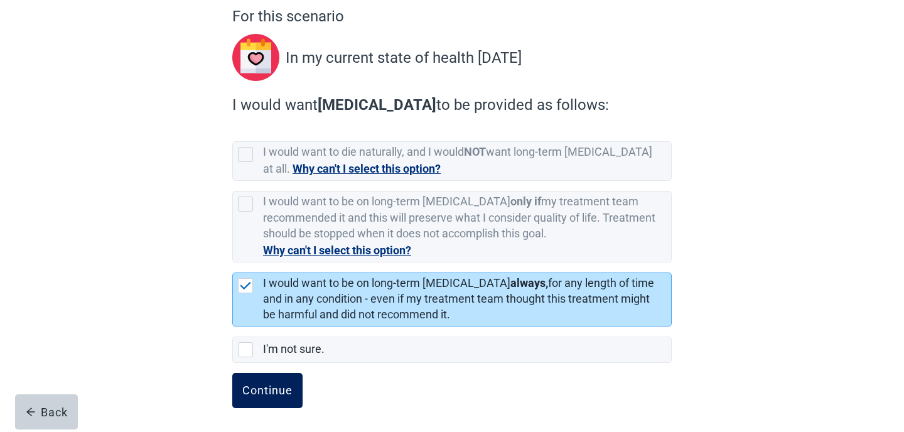
click at [264, 388] on div "Continue" at bounding box center [267, 390] width 50 height 13
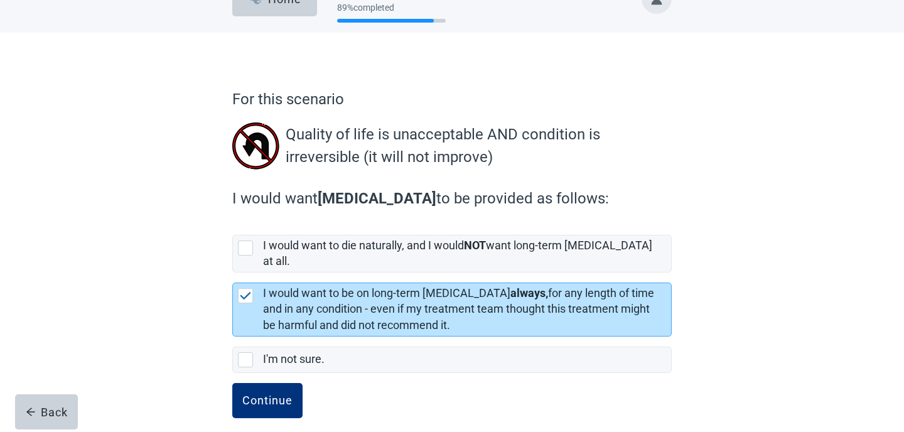
scroll to position [35, 0]
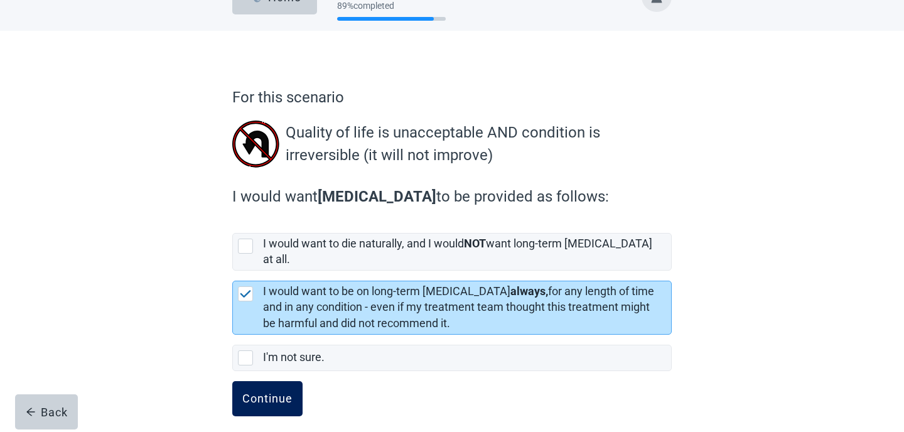
click at [259, 396] on button "Continue" at bounding box center [267, 398] width 70 height 35
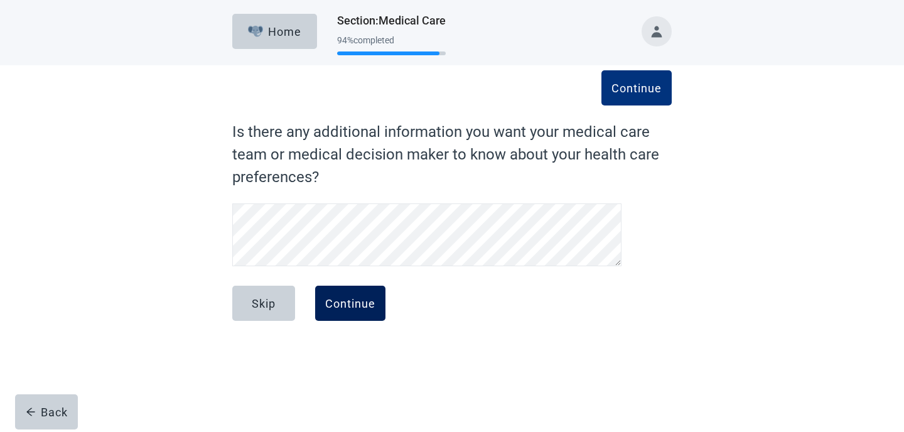
click at [353, 297] on div "Continue" at bounding box center [350, 303] width 50 height 13
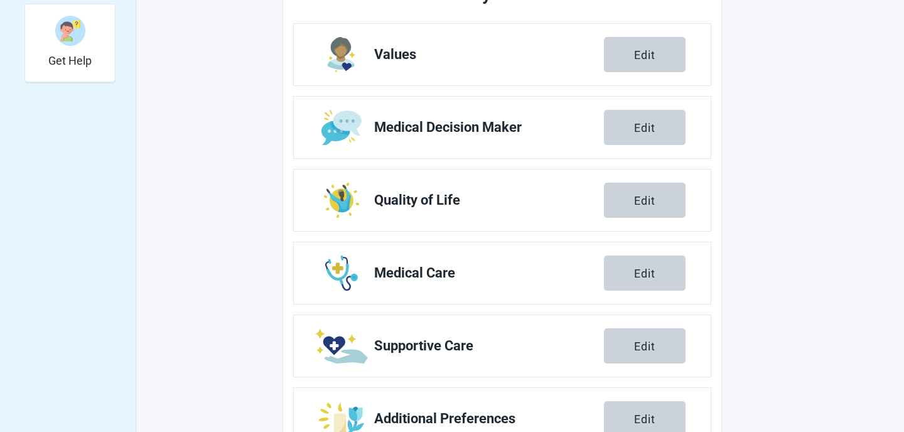
scroll to position [495, 0]
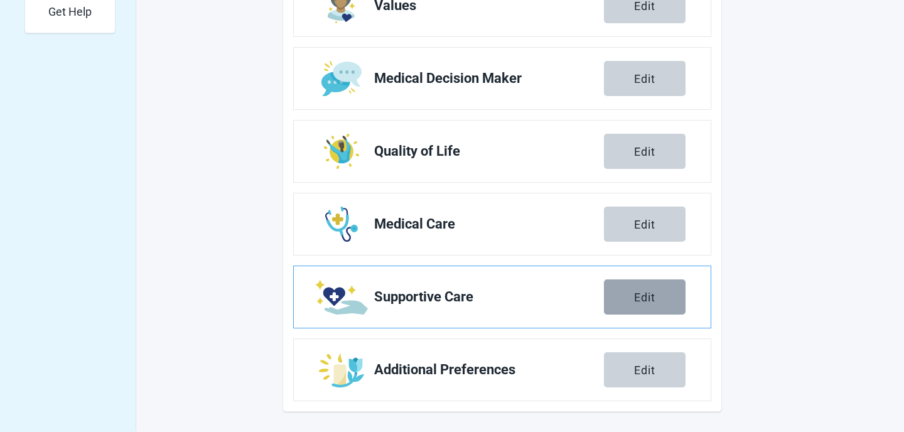
click at [659, 299] on button "Edit" at bounding box center [645, 296] width 82 height 35
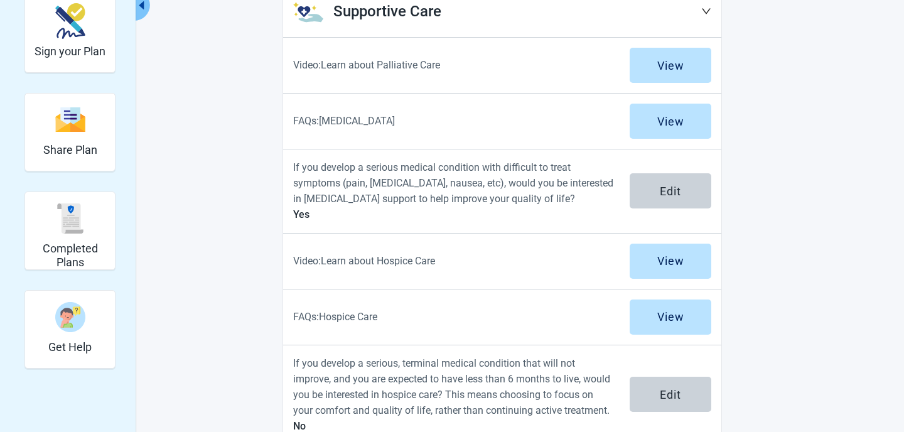
scroll to position [157, 0]
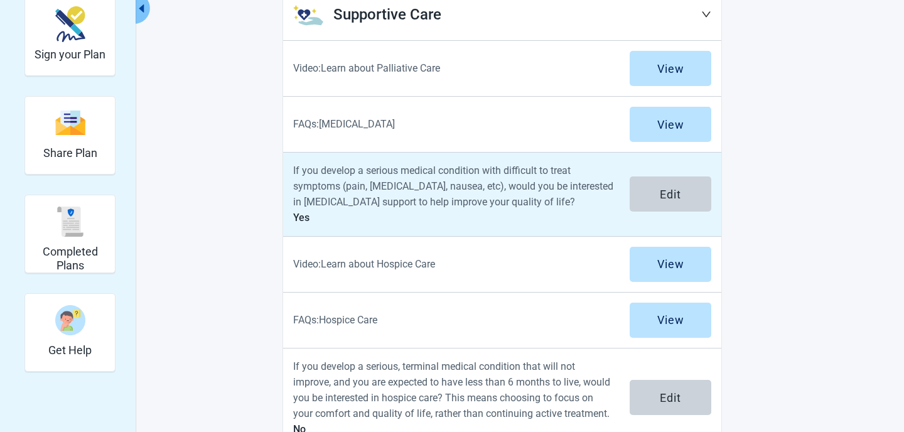
click at [674, 175] on div "If you develop a serious medical condition with difficult to treat symptoms (pa…" at bounding box center [502, 194] width 438 height 84
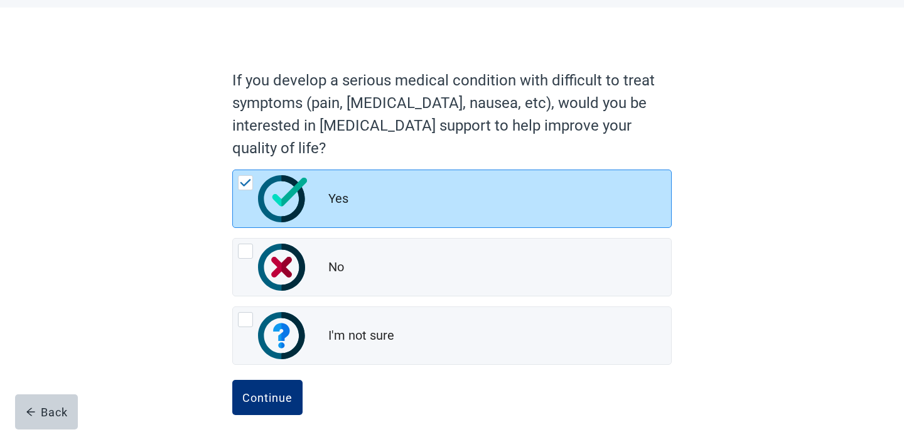
scroll to position [68, 0]
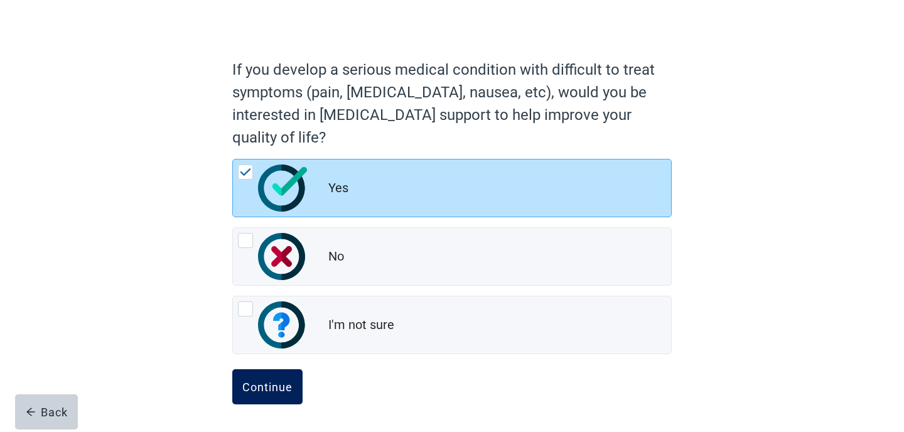
click at [280, 384] on div "Continue" at bounding box center [267, 386] width 50 height 13
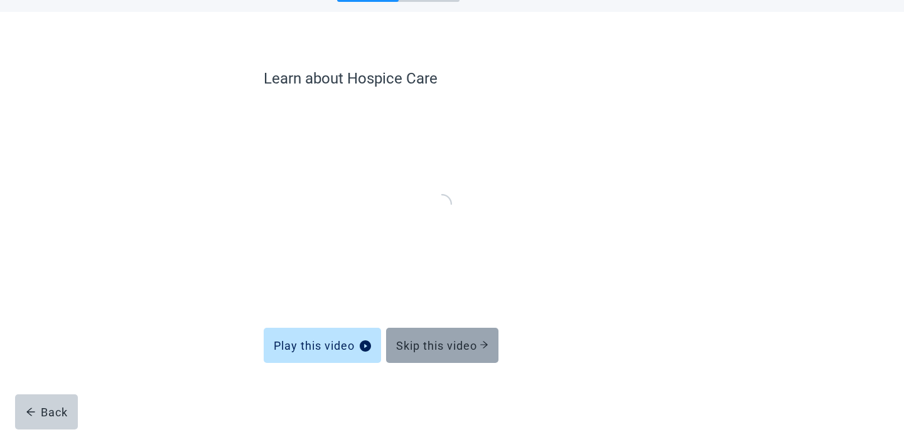
scroll to position [52, 0]
click at [451, 341] on div "Skip this video" at bounding box center [442, 346] width 92 height 13
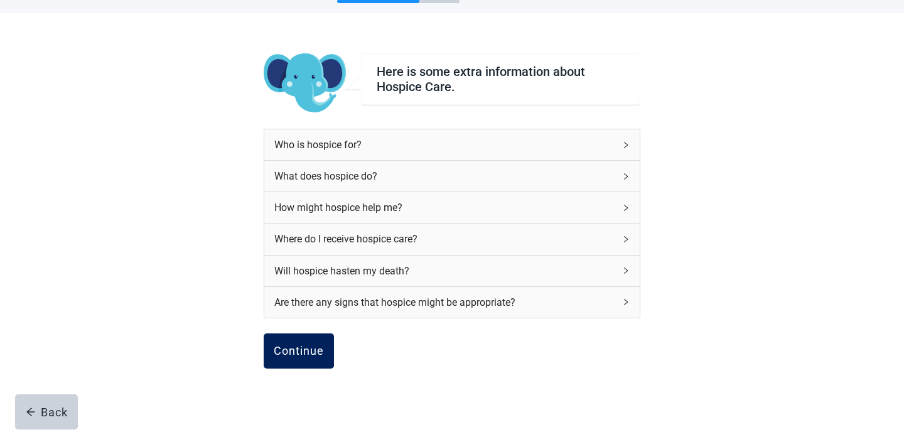
click at [280, 341] on button "Continue" at bounding box center [299, 350] width 70 height 35
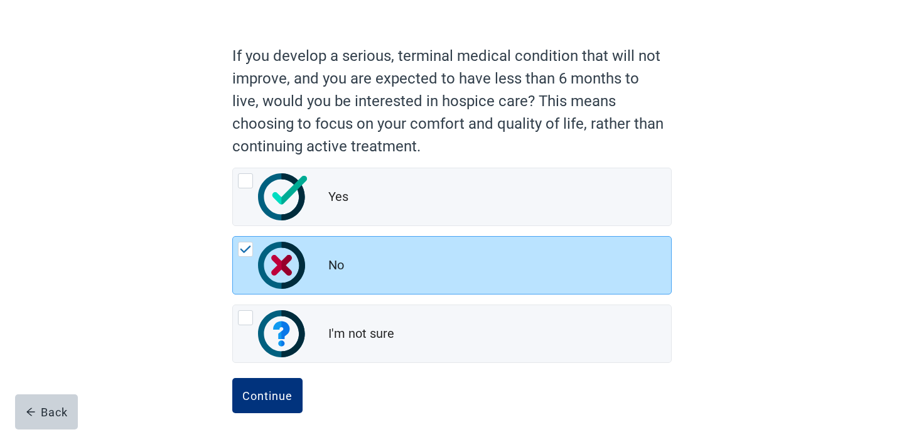
scroll to position [83, 0]
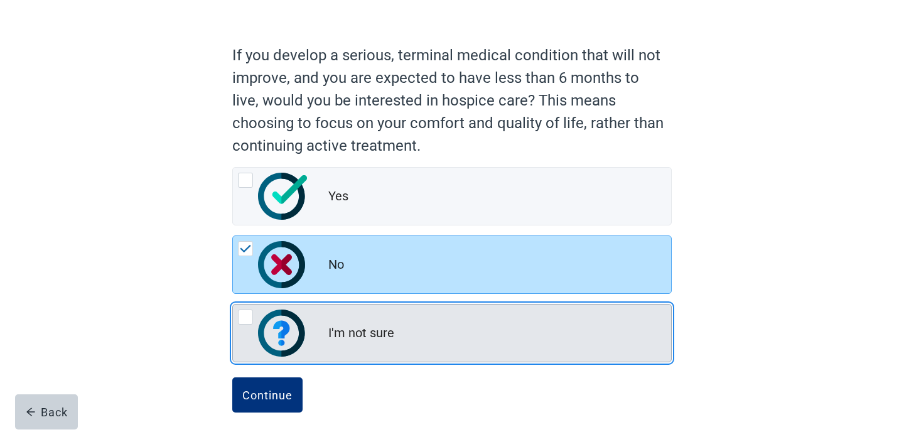
click at [244, 320] on div "I'm not sure, radio button, not checked" at bounding box center [245, 316] width 15 height 15
click at [233, 304] on input "I'm not sure" at bounding box center [232, 304] width 1 height 1
radio input "true"
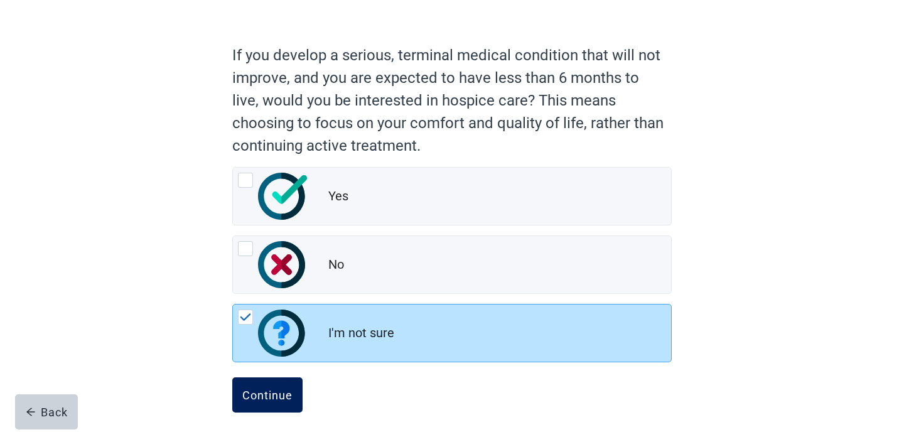
click at [269, 388] on div "Continue" at bounding box center [267, 394] width 50 height 13
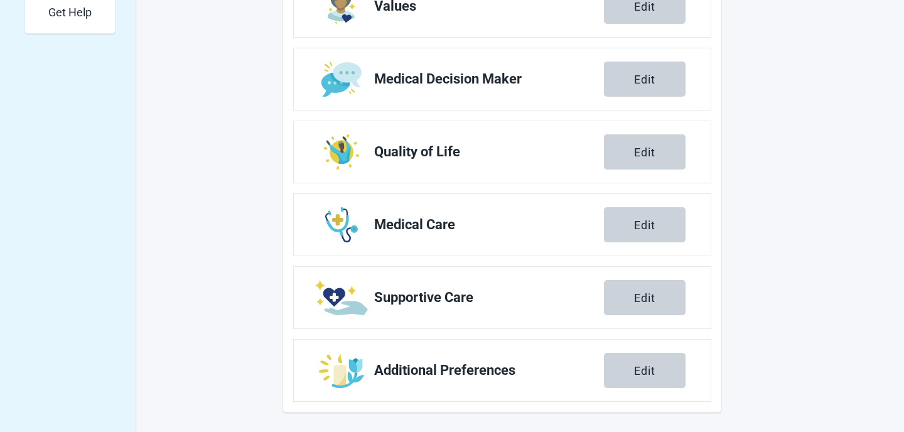
scroll to position [495, 0]
click at [644, 363] on div "Edit" at bounding box center [644, 369] width 21 height 13
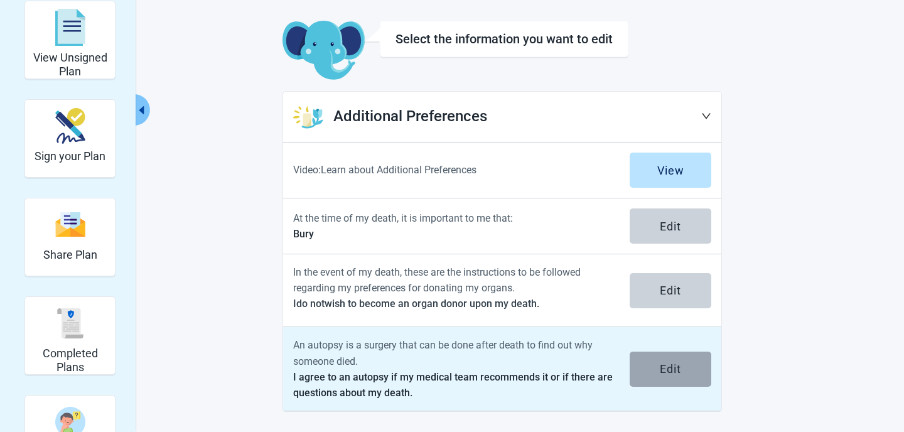
scroll to position [55, 0]
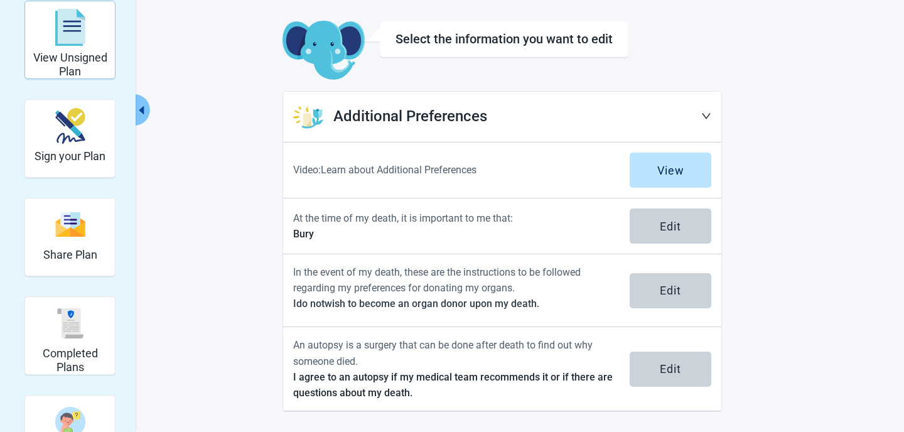
click at [65, 38] on img "View Unsigned Plan" at bounding box center [70, 28] width 30 height 38
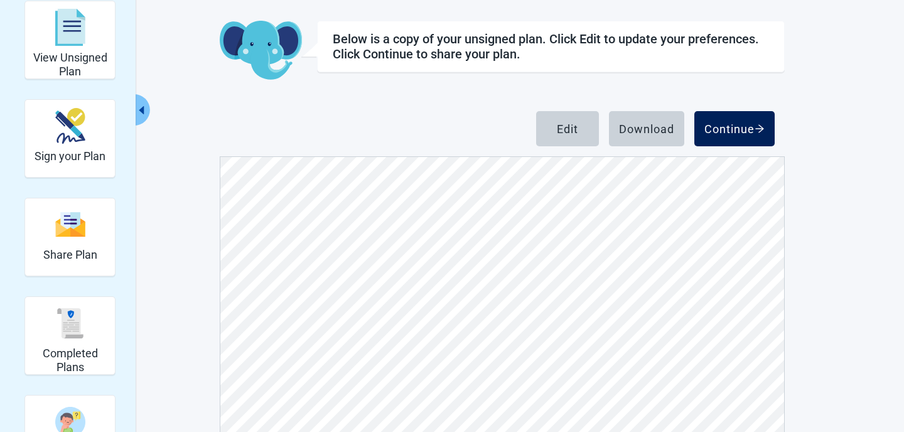
scroll to position [7634, 0]
click at [743, 129] on div "Continue" at bounding box center [734, 128] width 60 height 13
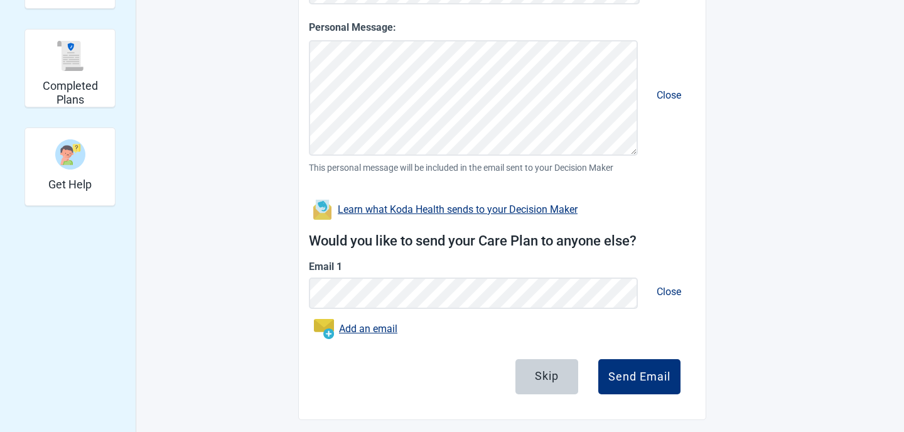
scroll to position [331, 0]
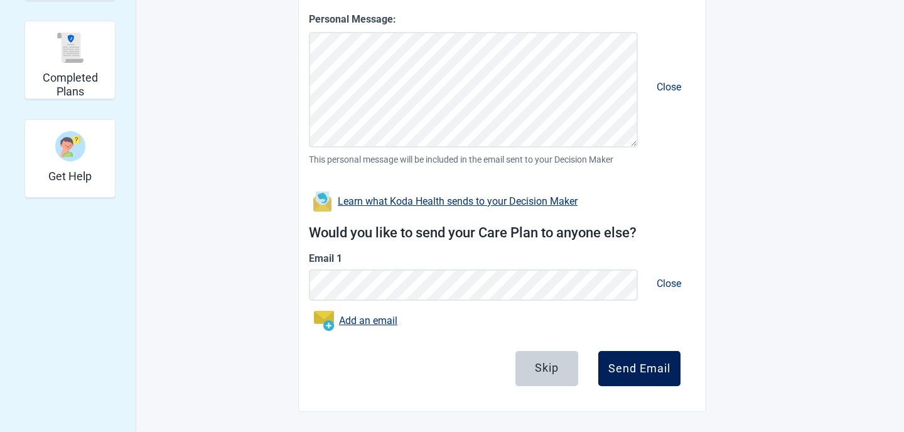
click at [624, 373] on div "Send Email" at bounding box center [639, 368] width 62 height 13
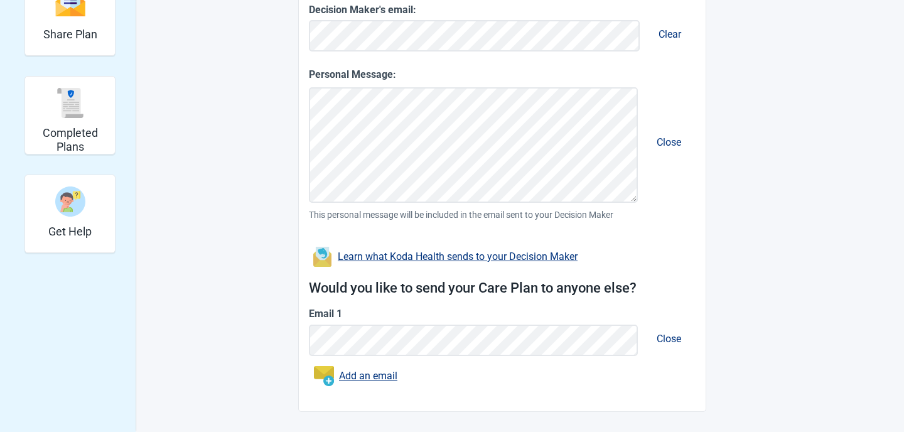
scroll to position [275, 0]
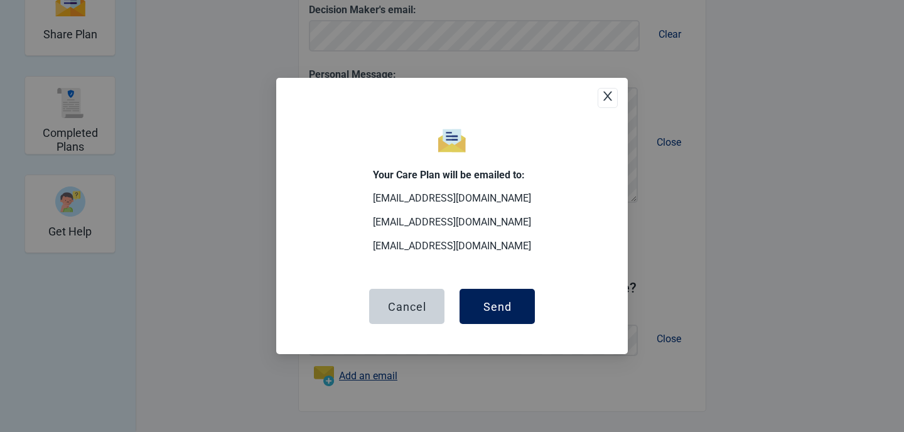
click at [520, 309] on button "Send" at bounding box center [496, 306] width 75 height 35
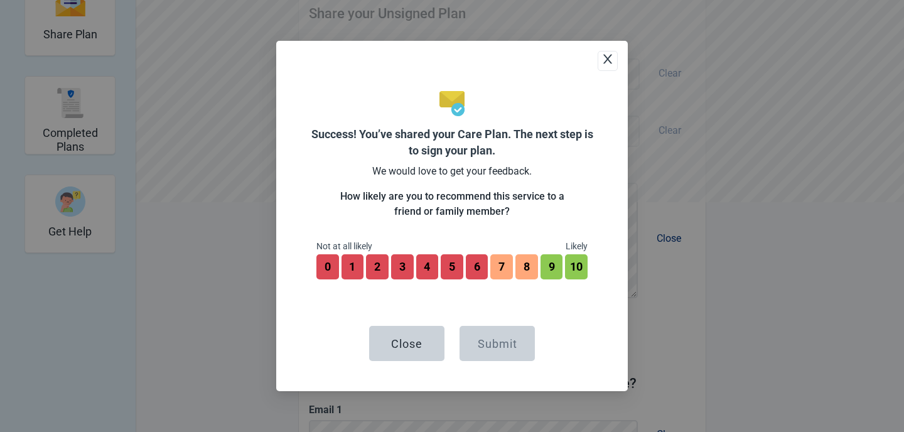
scroll to position [371, 0]
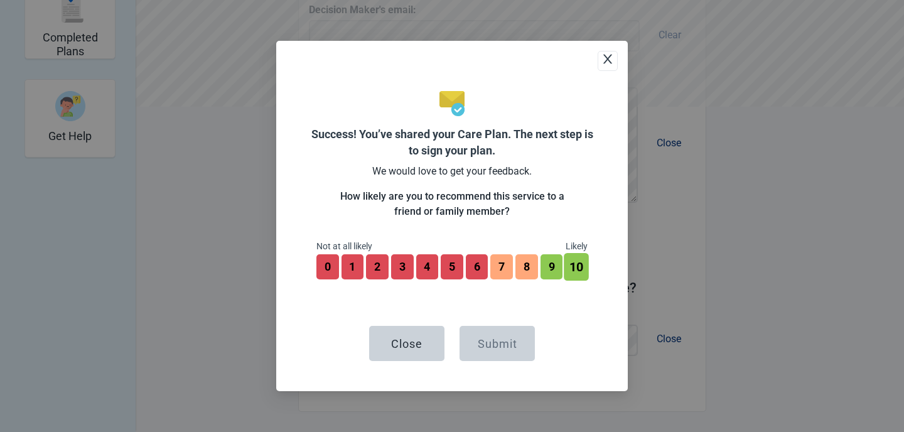
click at [576, 266] on button "10" at bounding box center [576, 267] width 24 height 28
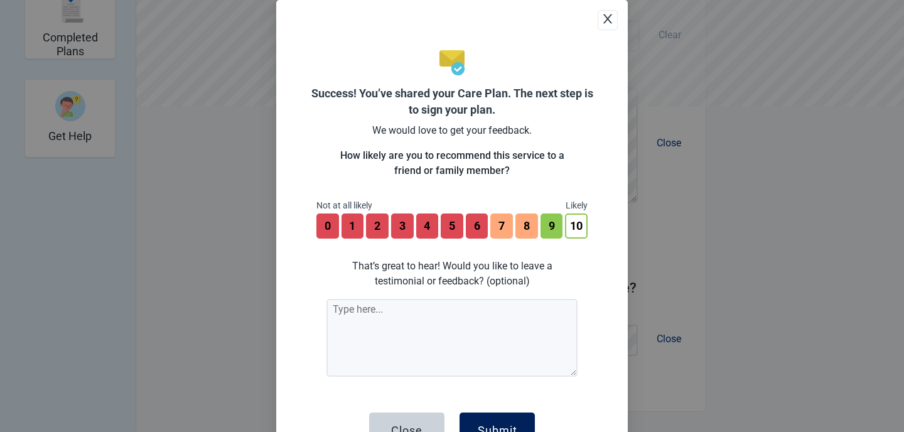
click at [516, 418] on button "Submit" at bounding box center [496, 429] width 75 height 35
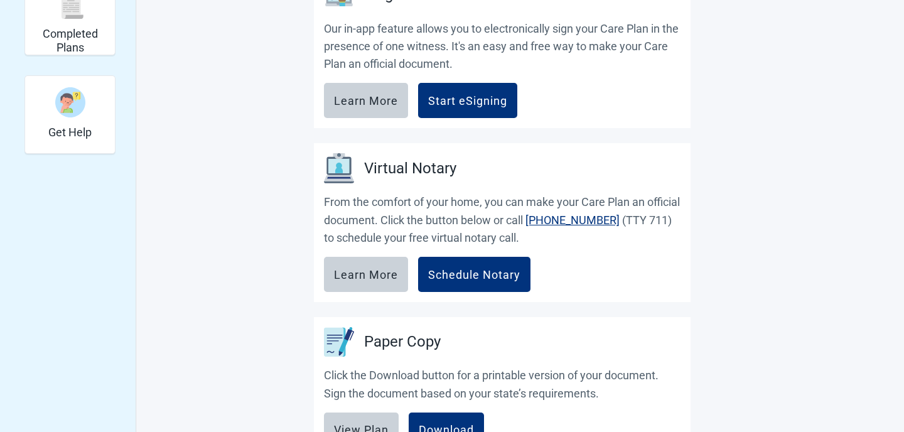
scroll to position [371, 0]
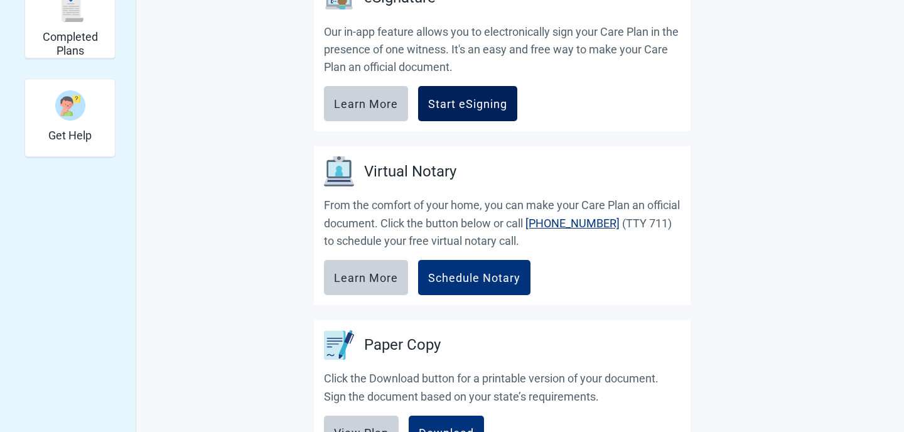
click at [472, 105] on div "Start eSigning" at bounding box center [467, 103] width 79 height 13
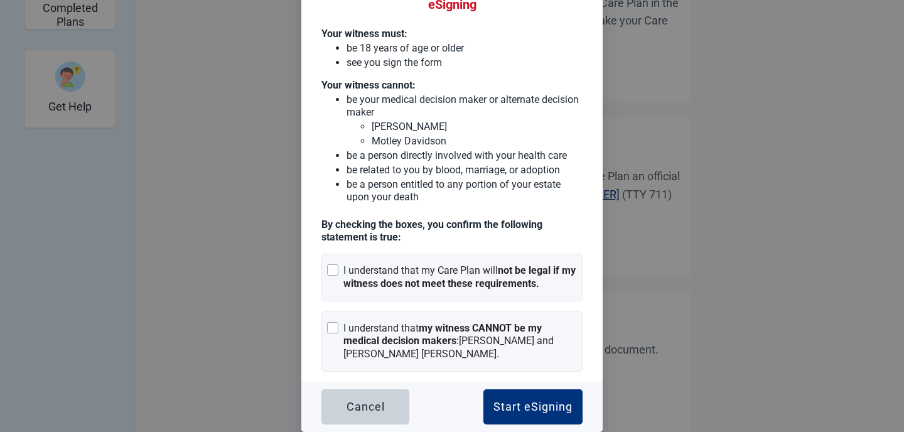
scroll to position [404, 0]
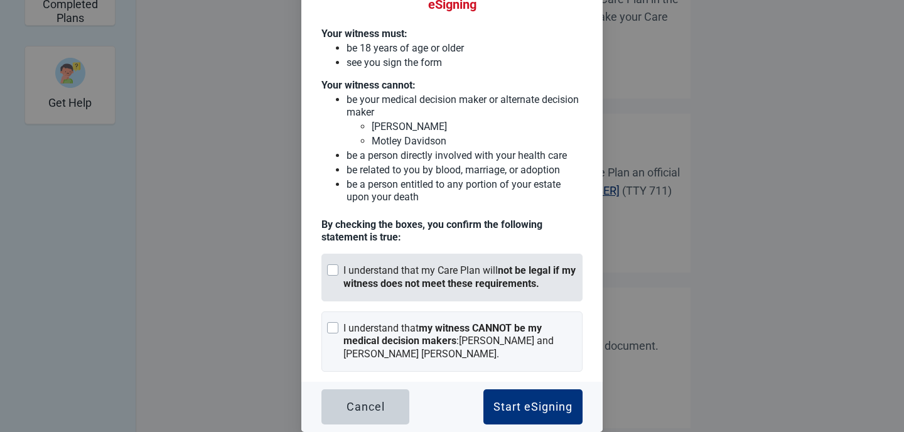
click at [331, 269] on div at bounding box center [332, 269] width 11 height 11
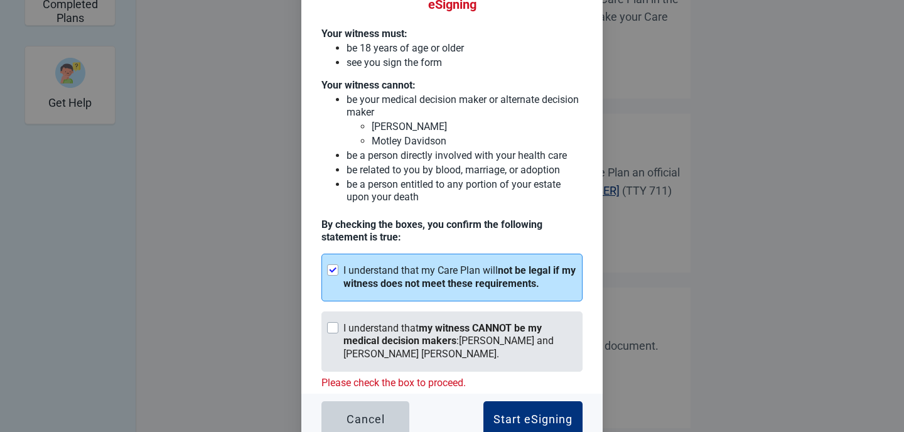
click at [337, 323] on div at bounding box center [332, 327] width 11 height 11
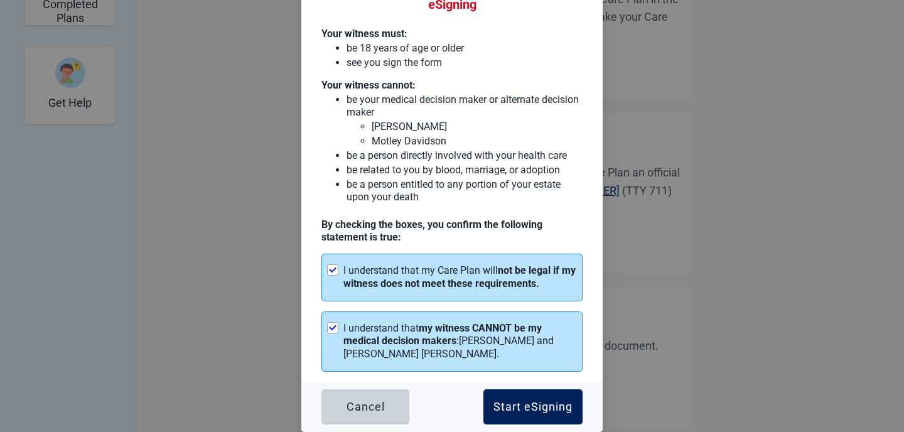
click at [530, 403] on div "Start eSigning" at bounding box center [532, 406] width 79 height 13
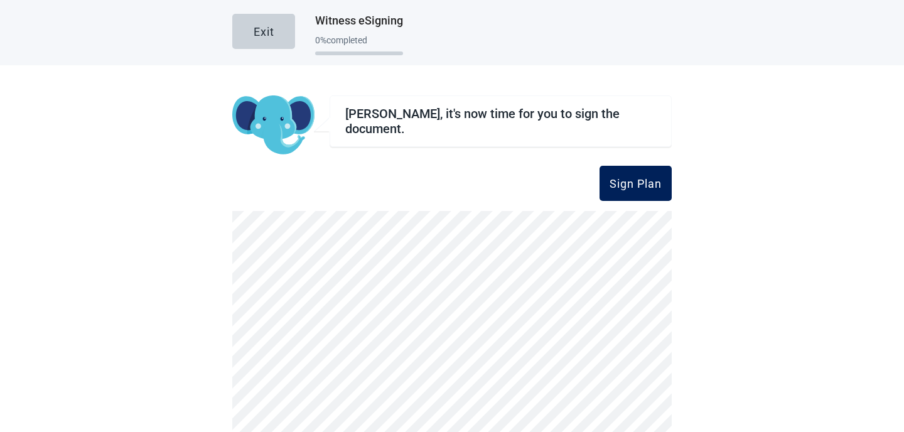
click at [627, 186] on div "Sign Plan" at bounding box center [635, 183] width 52 height 13
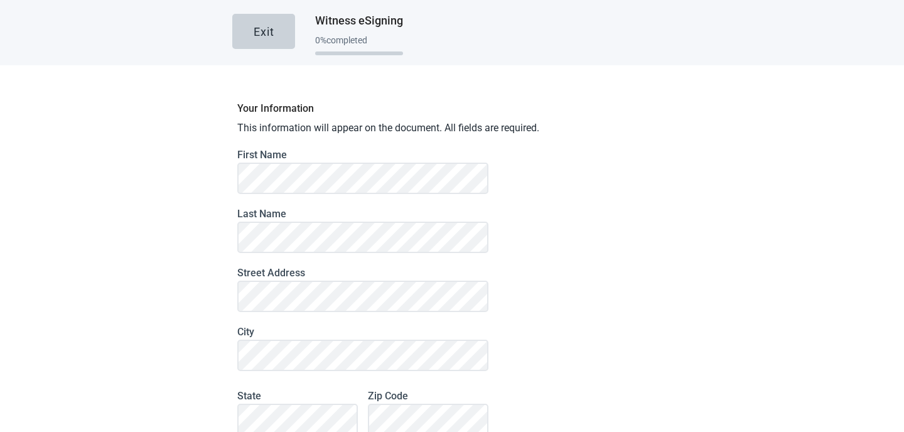
scroll to position [134, 0]
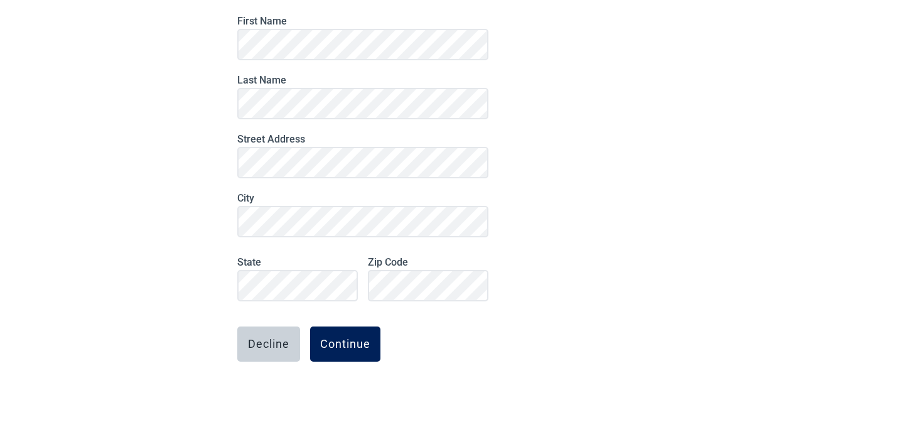
click at [350, 343] on div "Continue" at bounding box center [345, 344] width 50 height 13
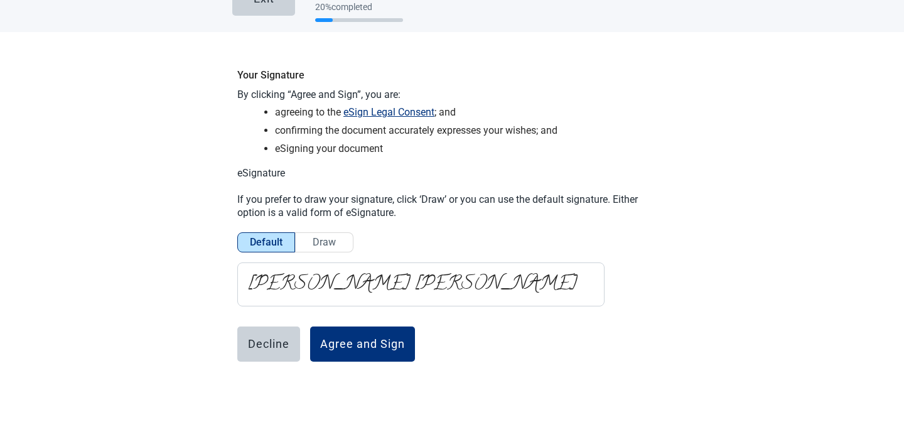
scroll to position [33, 0]
click at [363, 341] on div "Agree and Sign" at bounding box center [362, 344] width 85 height 13
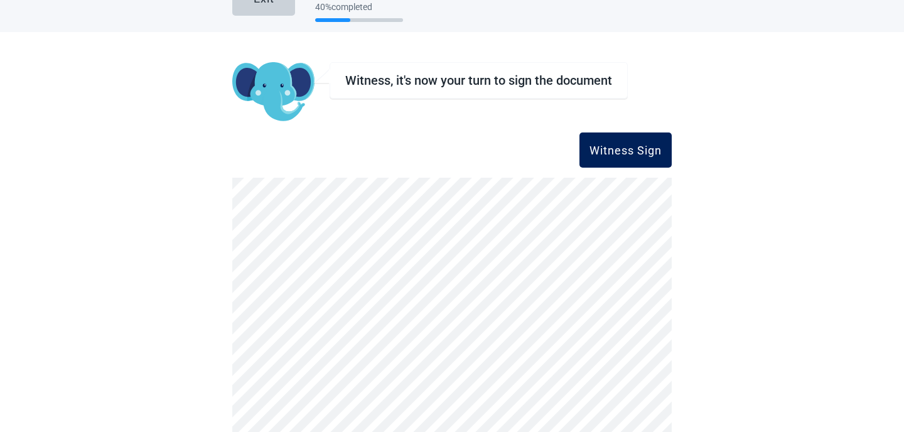
click at [639, 149] on div "Witness Sign" at bounding box center [625, 150] width 72 height 13
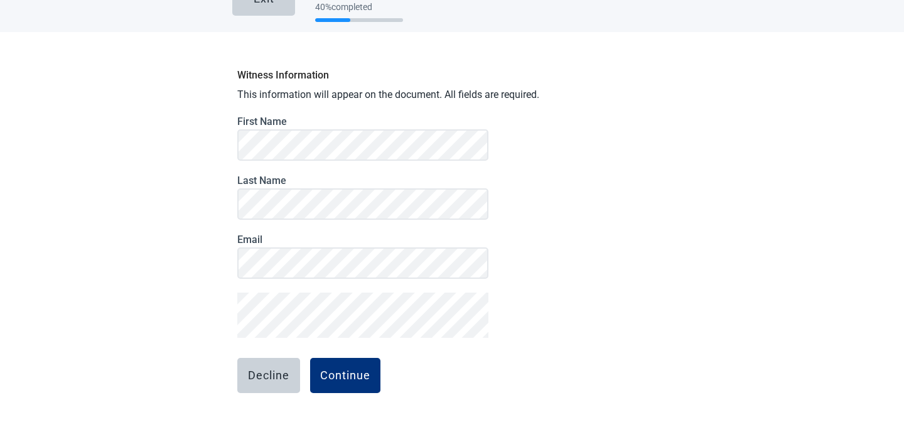
scroll to position [0, 0]
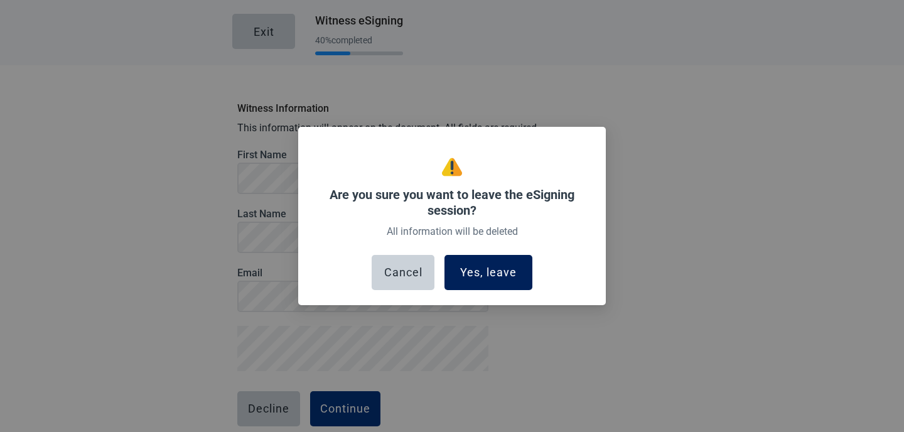
click at [499, 277] on div "Yes, leave" at bounding box center [488, 272] width 56 height 13
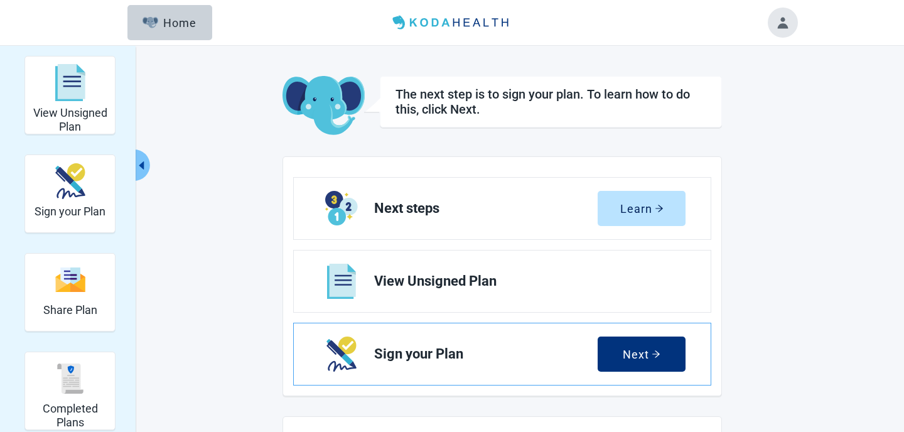
click at [440, 344] on link "Sign your Plan Next" at bounding box center [502, 353] width 417 height 61
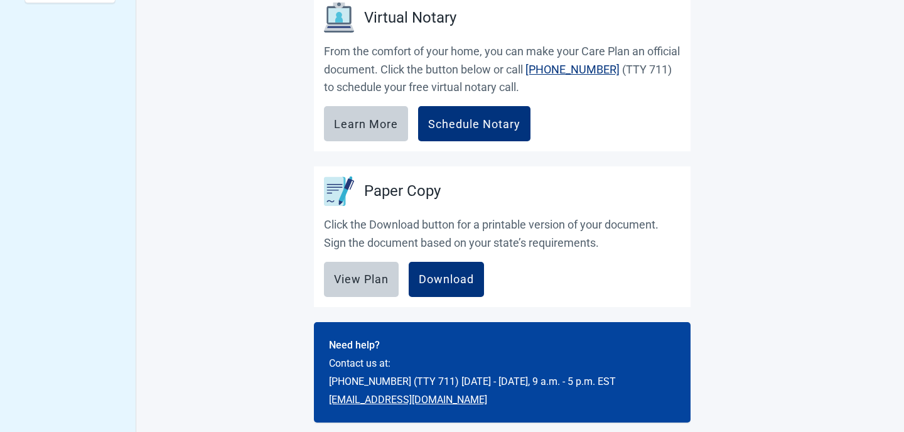
scroll to position [536, 0]
